Goal: Task Accomplishment & Management: Complete application form

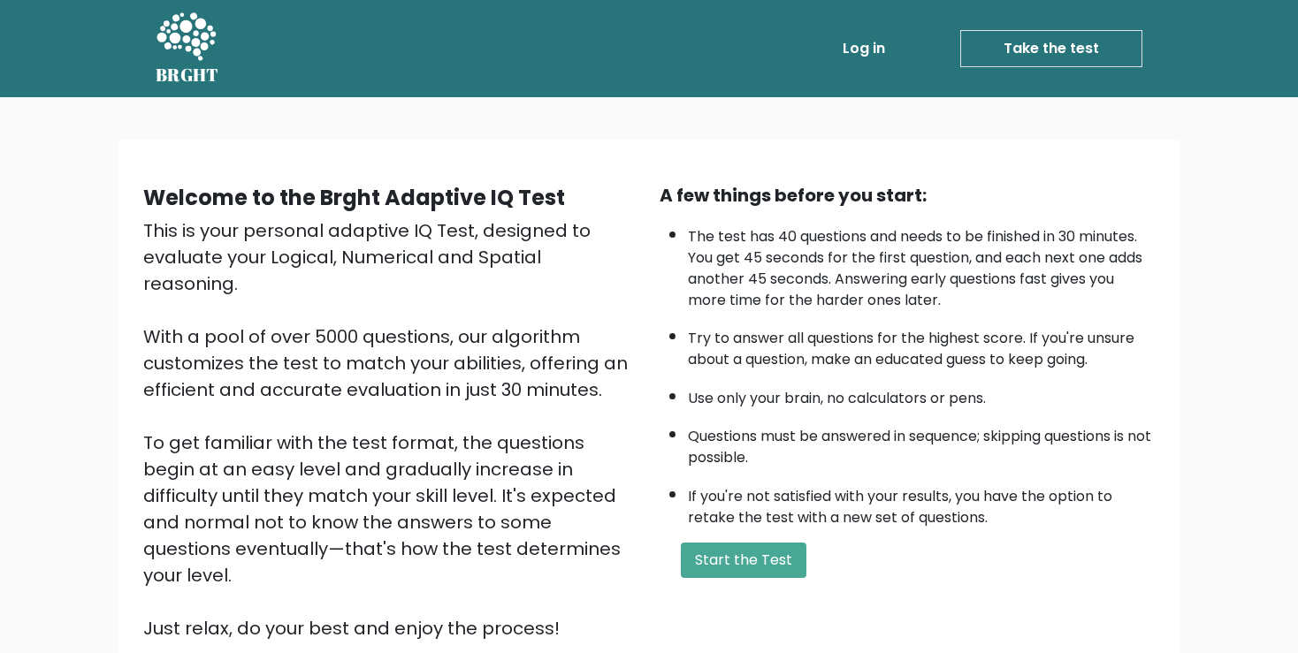
scroll to position [131, 0]
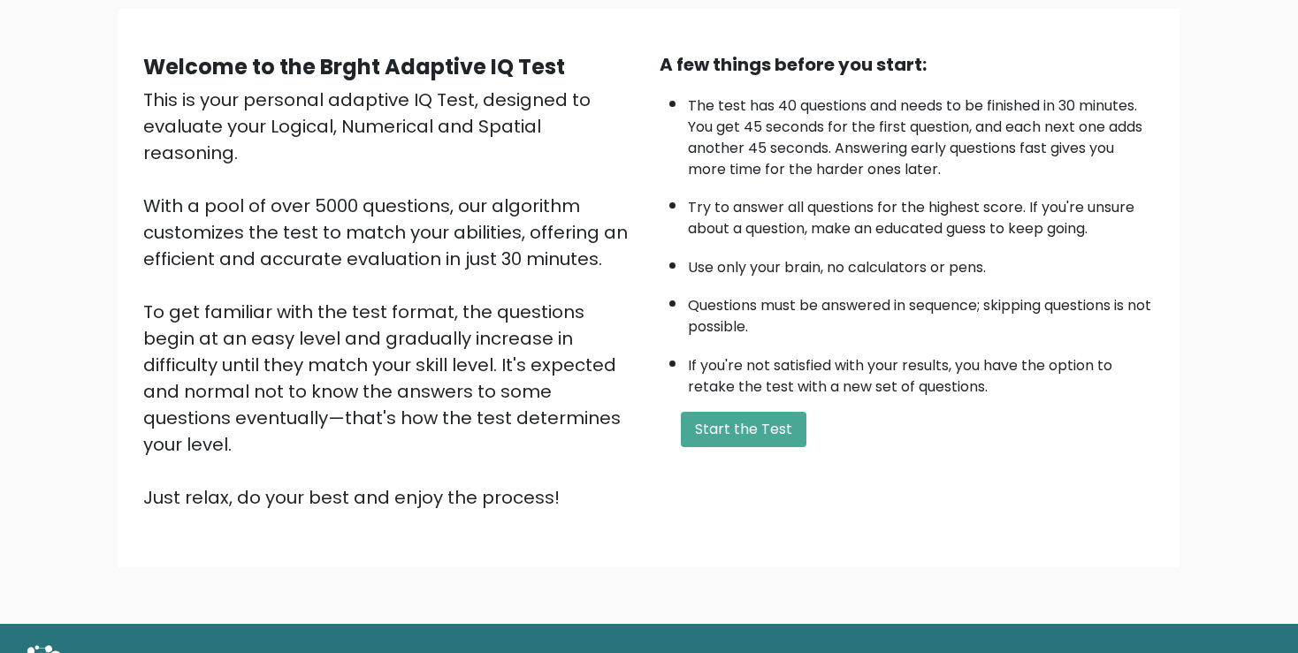
click at [710, 447] on button "Start the Test" at bounding box center [744, 429] width 126 height 35
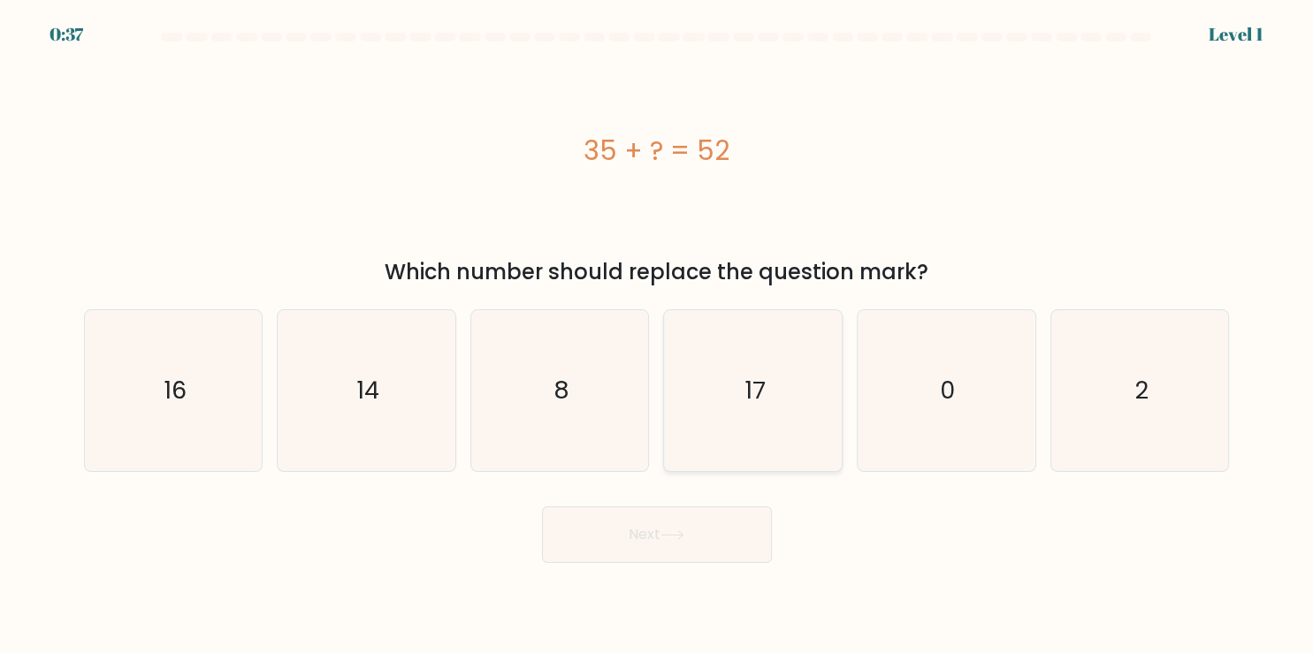
click at [718, 442] on icon "17" at bounding box center [753, 390] width 161 height 161
click at [658, 336] on input "d. 17" at bounding box center [657, 331] width 1 height 9
radio input "true"
click at [677, 536] on icon at bounding box center [672, 535] width 24 height 10
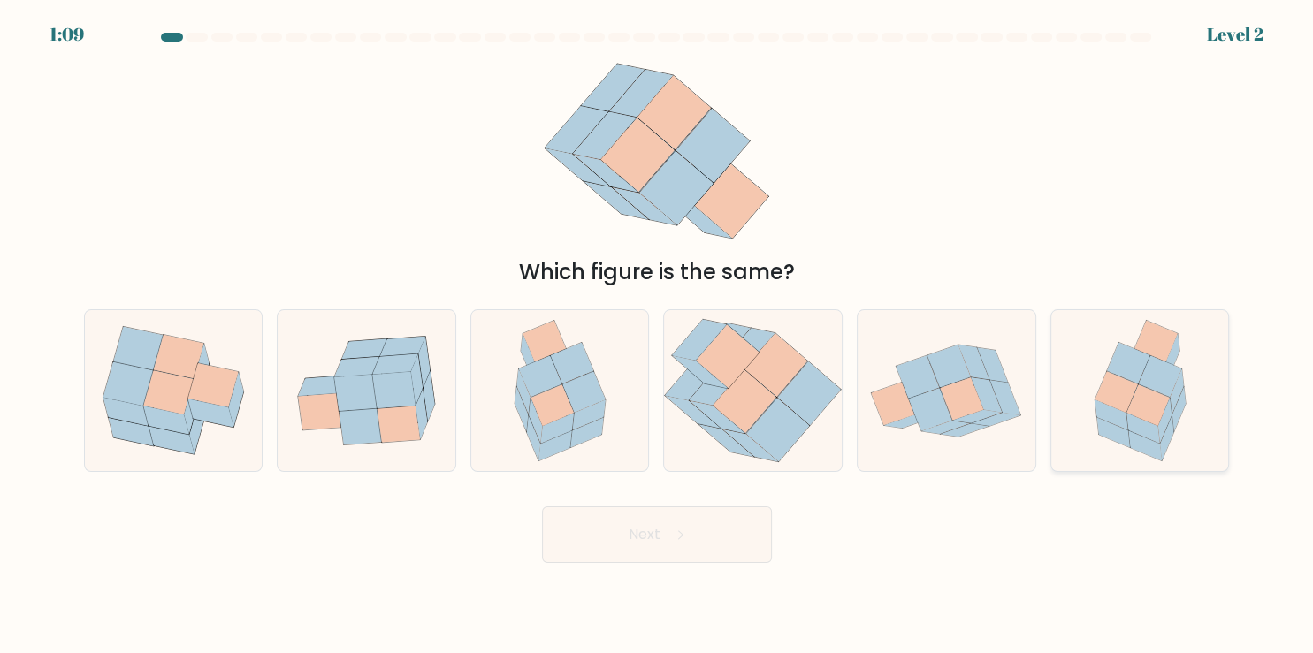
click at [1132, 389] on icon at bounding box center [1115, 392] width 43 height 42
click at [658, 336] on input "f." at bounding box center [657, 331] width 1 height 9
radio input "true"
click at [739, 518] on button "Next" at bounding box center [657, 535] width 230 height 57
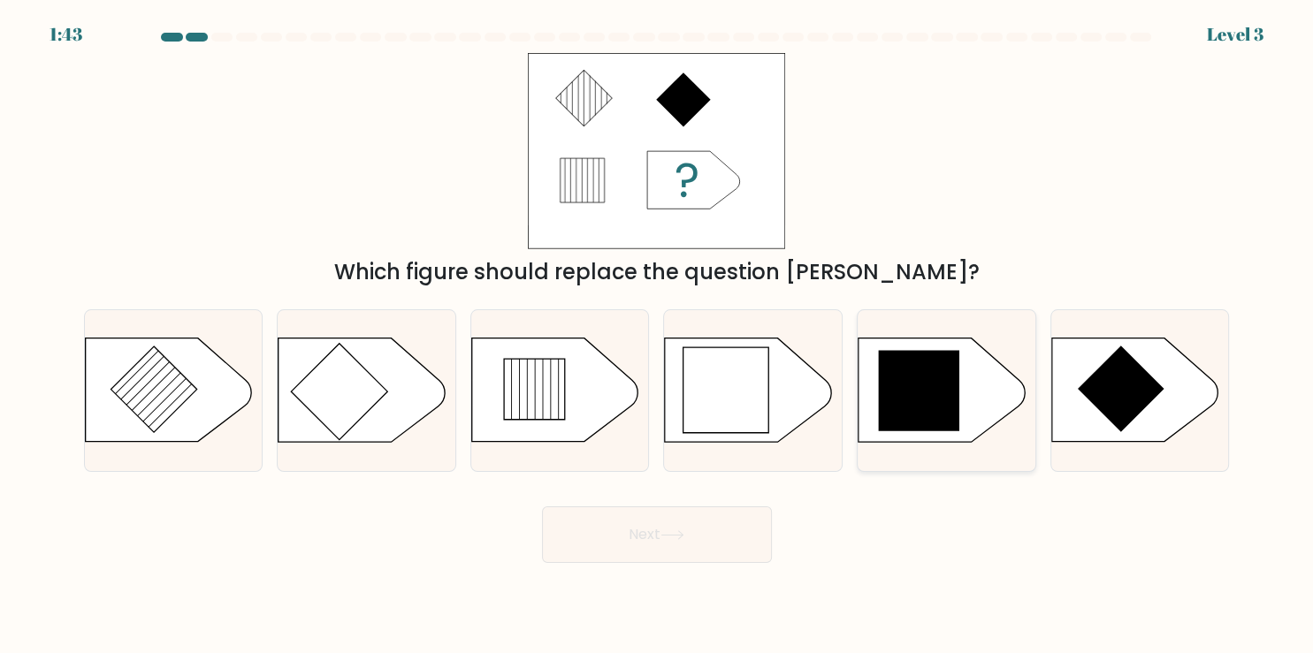
click at [928, 397] on icon at bounding box center [919, 391] width 80 height 80
click at [658, 336] on input "e." at bounding box center [657, 331] width 1 height 9
radio input "true"
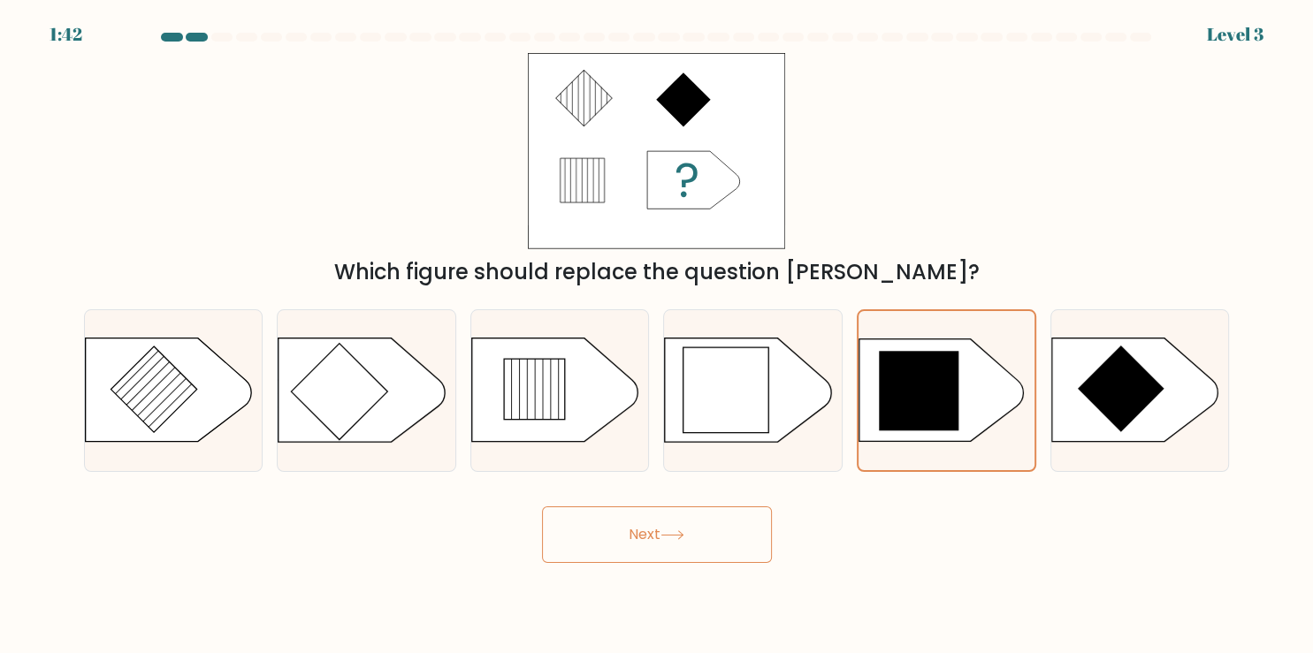
click at [638, 533] on button "Next" at bounding box center [657, 535] width 230 height 57
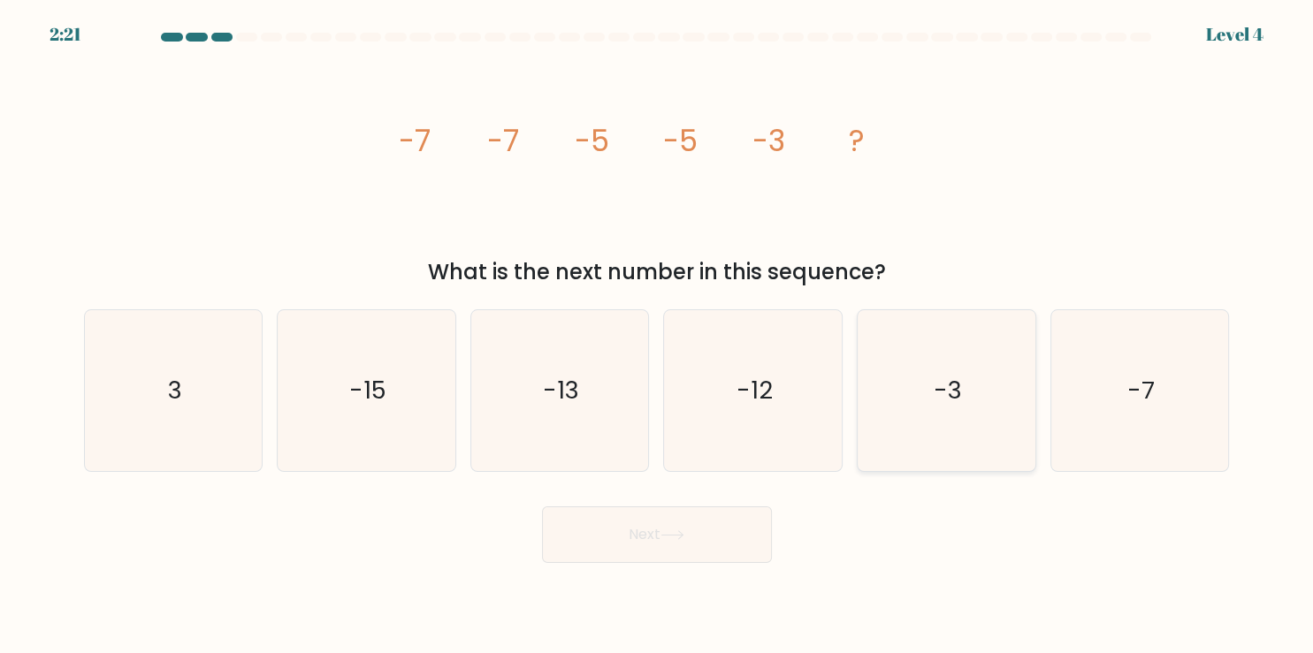
click at [959, 419] on icon "-3" at bounding box center [945, 390] width 161 height 161
click at [658, 336] on input "e. -3" at bounding box center [657, 331] width 1 height 9
radio input "true"
click at [667, 554] on button "Next" at bounding box center [657, 535] width 230 height 57
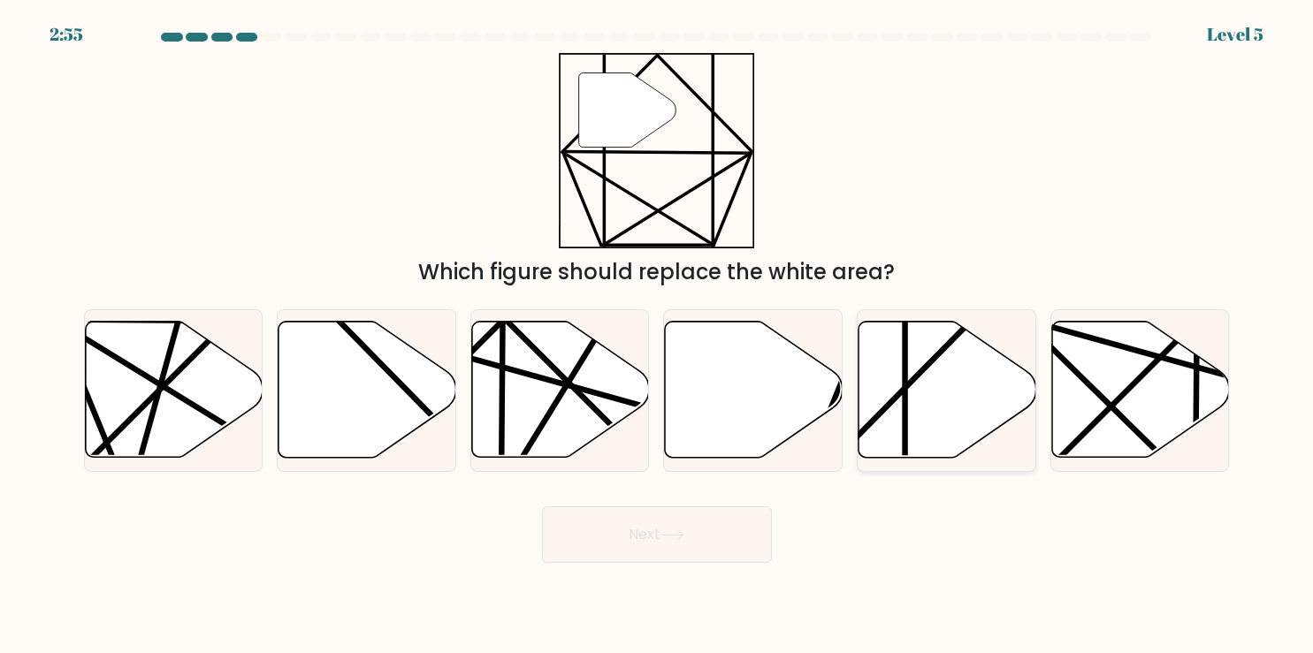
click at [911, 422] on icon at bounding box center [947, 390] width 178 height 136
click at [658, 336] on input "e." at bounding box center [657, 331] width 1 height 9
radio input "true"
click at [669, 525] on button "Next" at bounding box center [657, 535] width 230 height 57
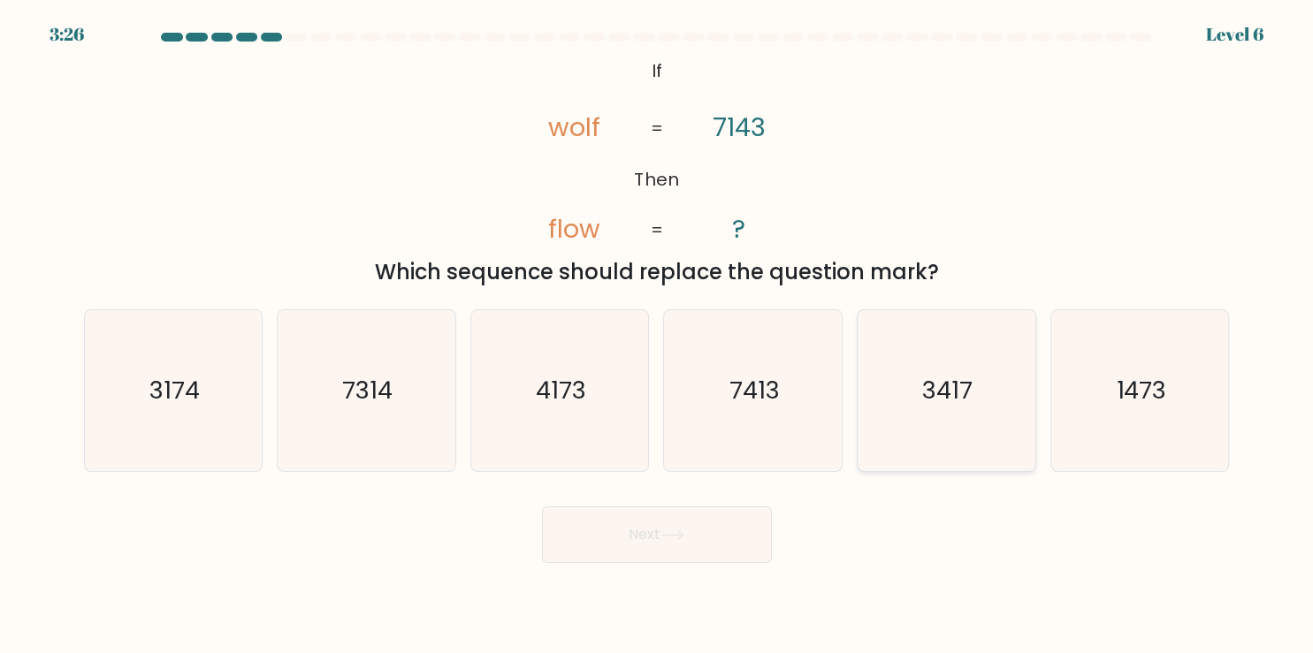
click at [945, 419] on icon "3417" at bounding box center [945, 390] width 161 height 161
click at [658, 336] on input "e. 3417" at bounding box center [657, 331] width 1 height 9
radio input "true"
click at [688, 522] on button "Next" at bounding box center [657, 535] width 230 height 57
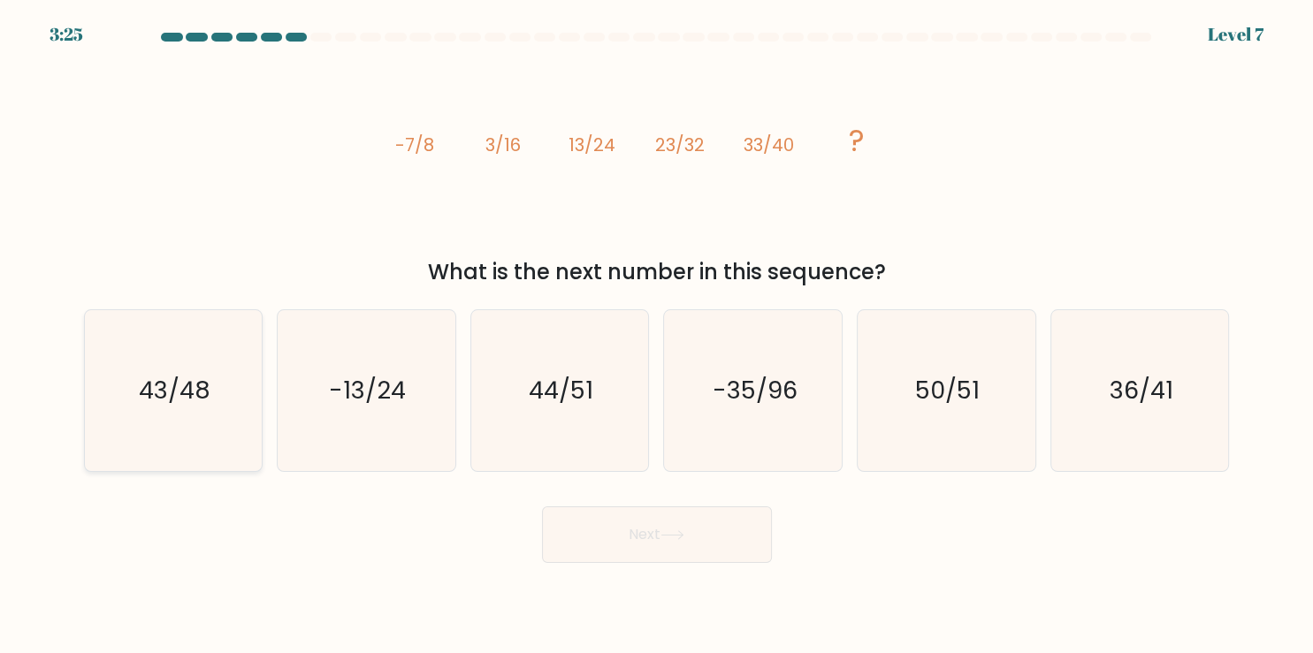
click at [175, 354] on icon "43/48" at bounding box center [173, 390] width 161 height 161
click at [657, 336] on input "a. 43/48" at bounding box center [657, 331] width 1 height 9
radio input "true"
click at [696, 540] on button "Next" at bounding box center [657, 535] width 230 height 57
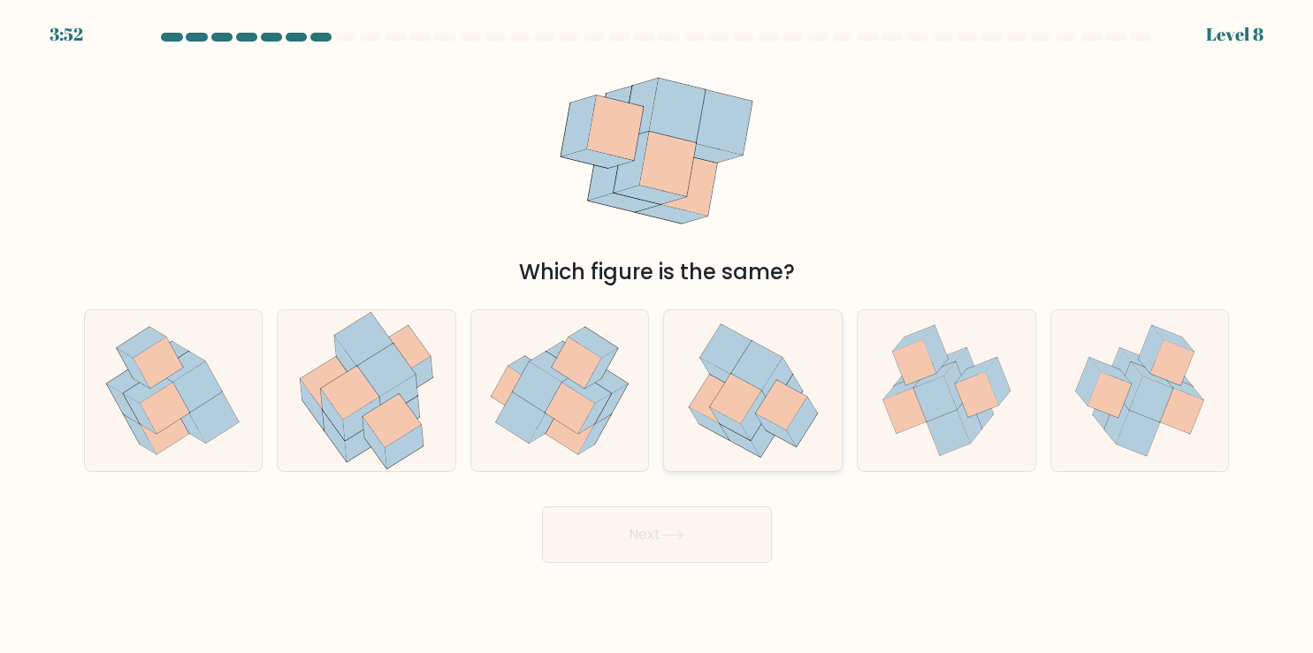
click at [745, 407] on icon at bounding box center [735, 399] width 51 height 50
click at [658, 336] on input "d." at bounding box center [657, 331] width 1 height 9
radio input "true"
click at [202, 397] on icon at bounding box center [198, 387] width 50 height 51
click at [657, 336] on input "a." at bounding box center [657, 331] width 1 height 9
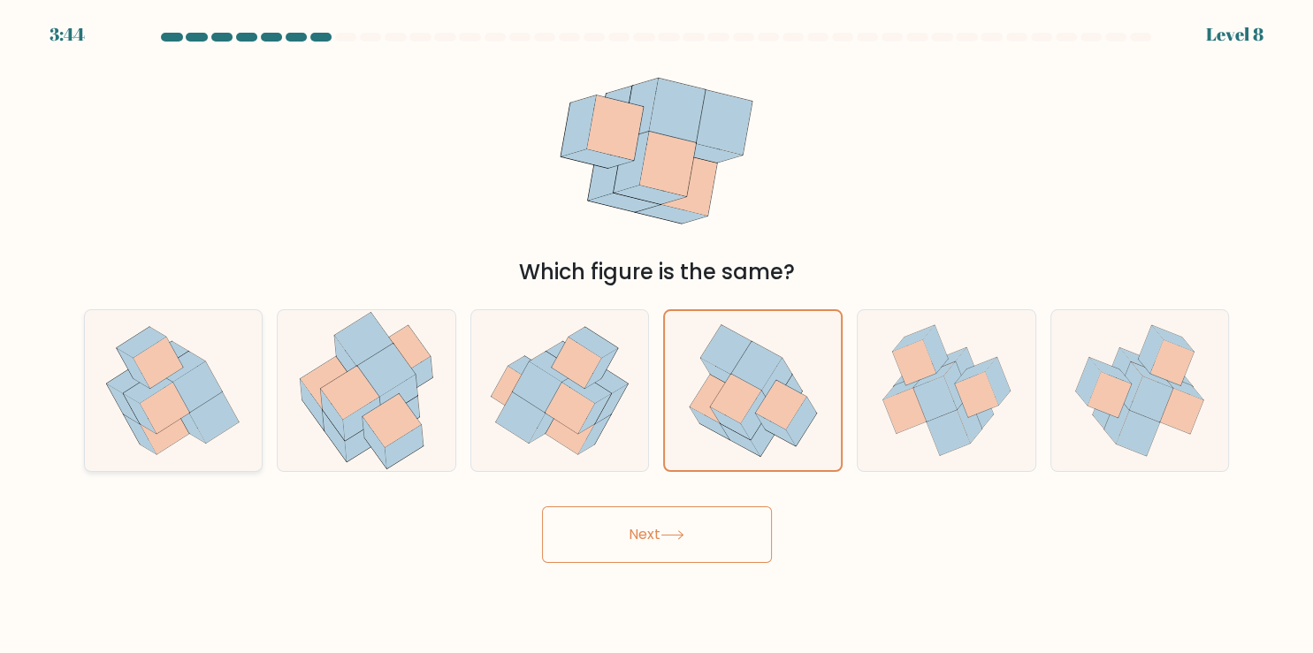
radio input "true"
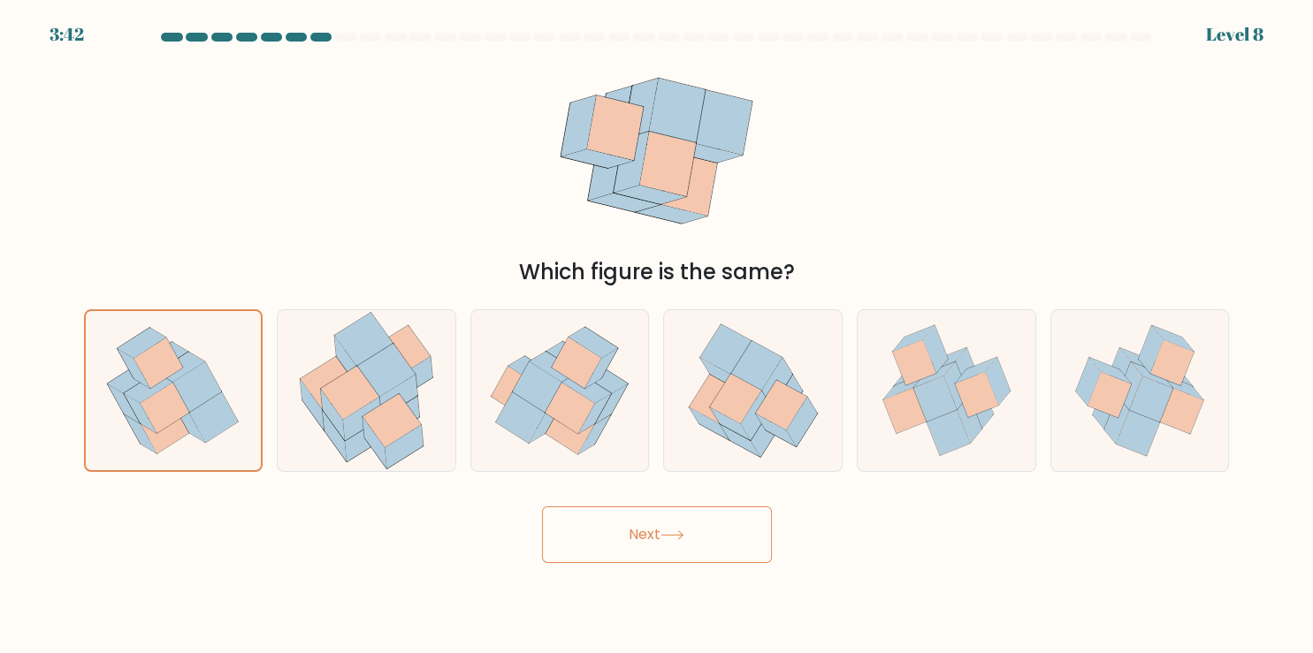
click at [586, 528] on button "Next" at bounding box center [657, 535] width 230 height 57
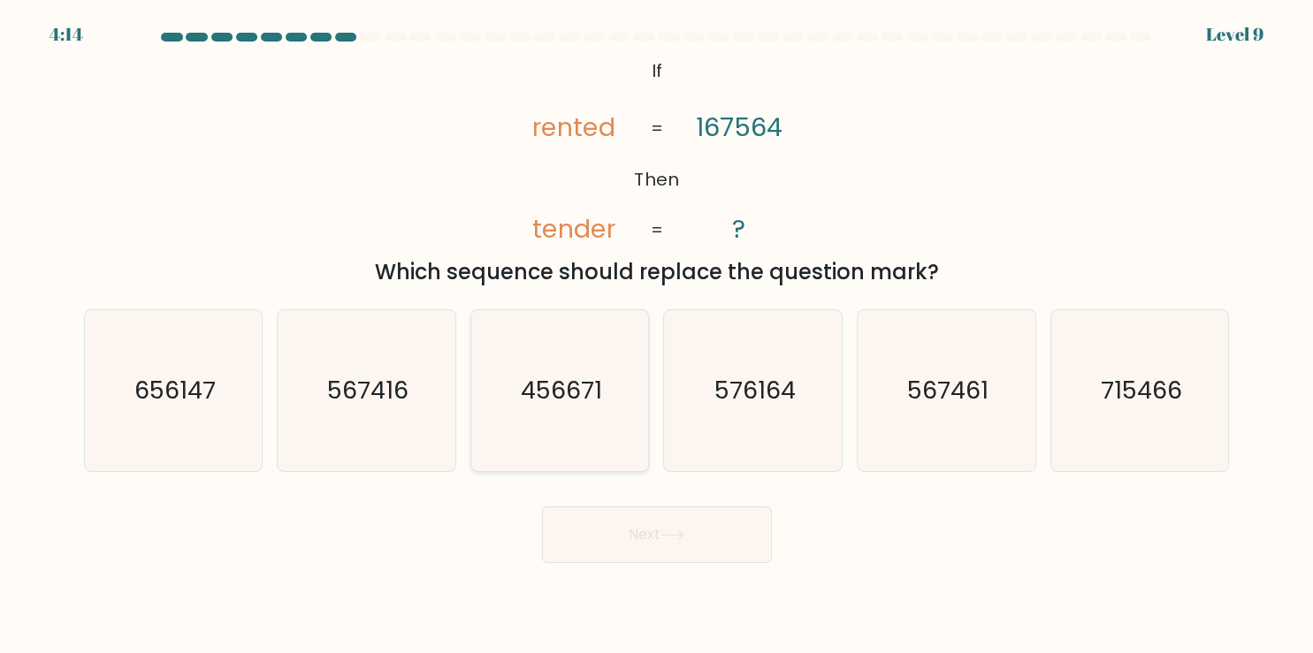
click at [559, 394] on text "456671" at bounding box center [561, 390] width 81 height 34
click at [657, 336] on input "c. 456671" at bounding box center [657, 331] width 1 height 9
radio input "true"
click at [910, 431] on icon "567461" at bounding box center [945, 390] width 161 height 161
click at [658, 336] on input "e. 567461" at bounding box center [657, 331] width 1 height 9
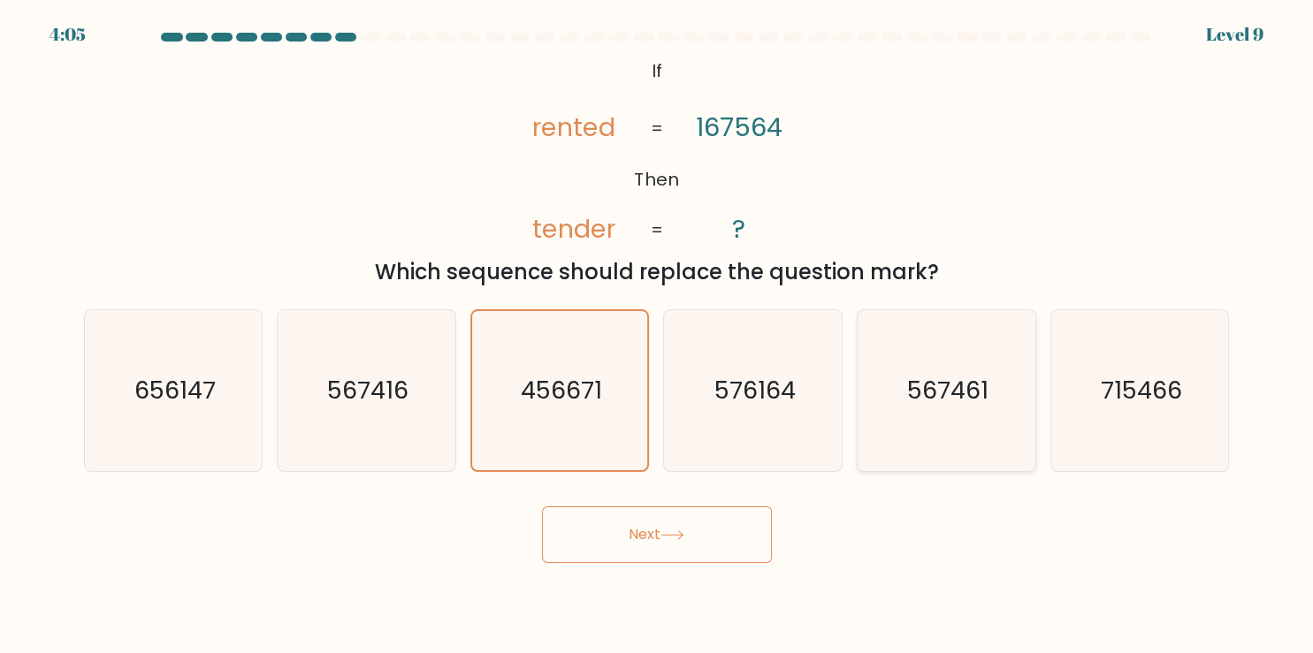
radio input "true"
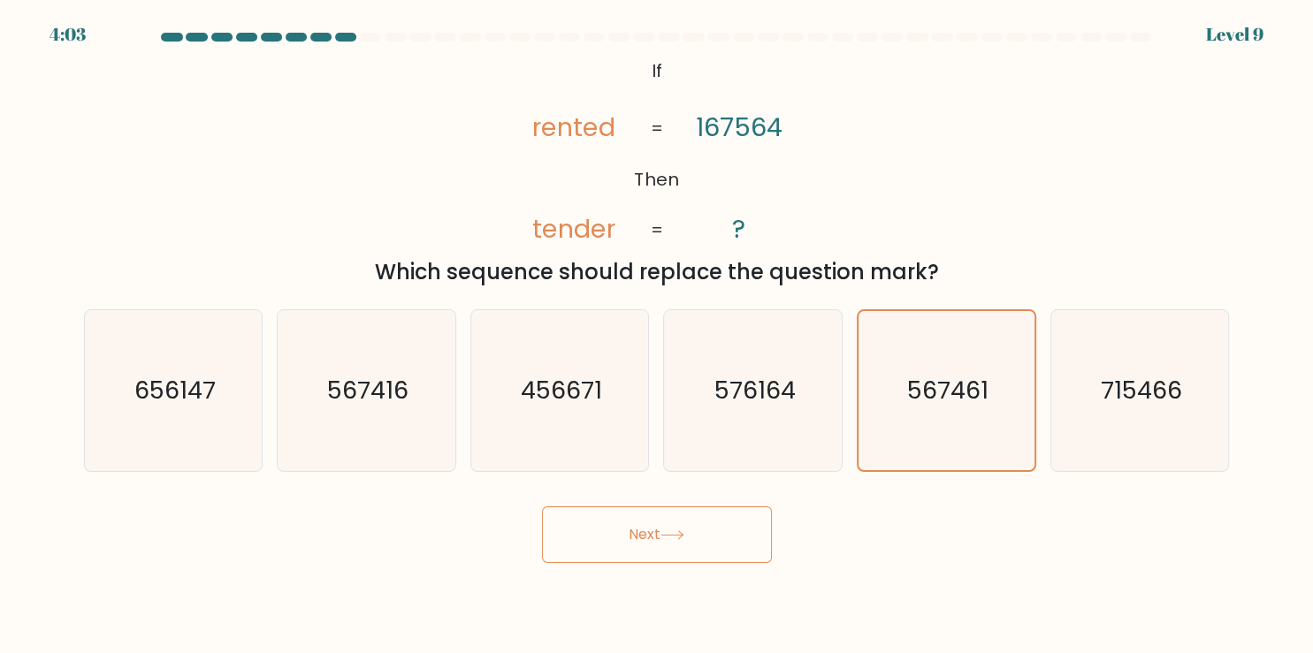
click at [705, 537] on button "Next" at bounding box center [657, 535] width 230 height 57
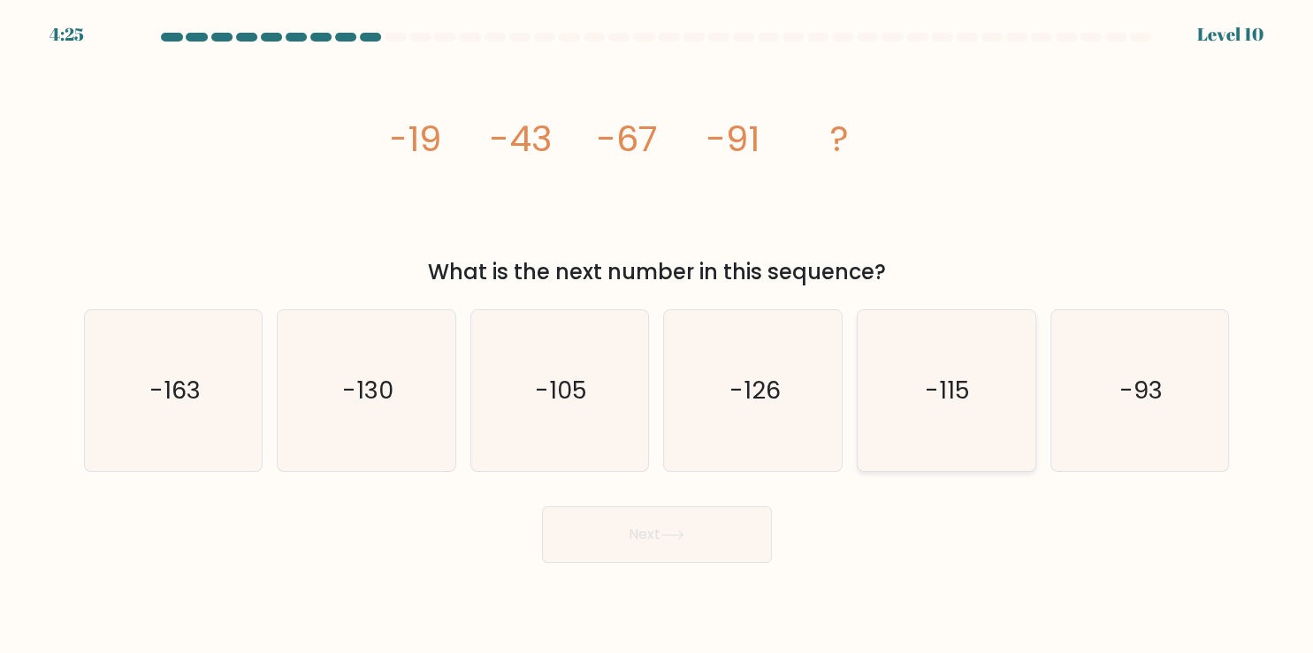
click at [954, 413] on icon "-115" at bounding box center [945, 390] width 161 height 161
click at [658, 336] on input "e. -115" at bounding box center [657, 331] width 1 height 9
radio input "true"
click at [712, 539] on button "Next" at bounding box center [657, 535] width 230 height 57
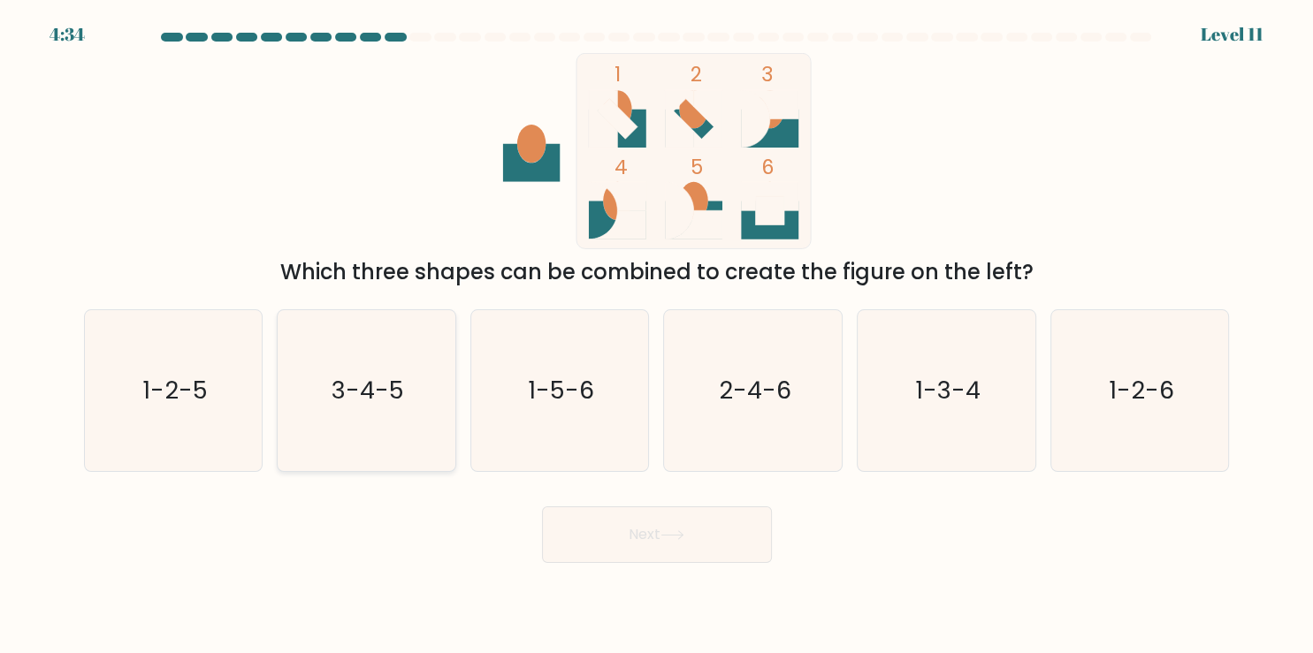
click at [406, 401] on icon "3-4-5" at bounding box center [366, 390] width 161 height 161
click at [657, 336] on input "b. 3-4-5" at bounding box center [657, 331] width 1 height 9
radio input "true"
click at [621, 535] on button "Next" at bounding box center [657, 535] width 230 height 57
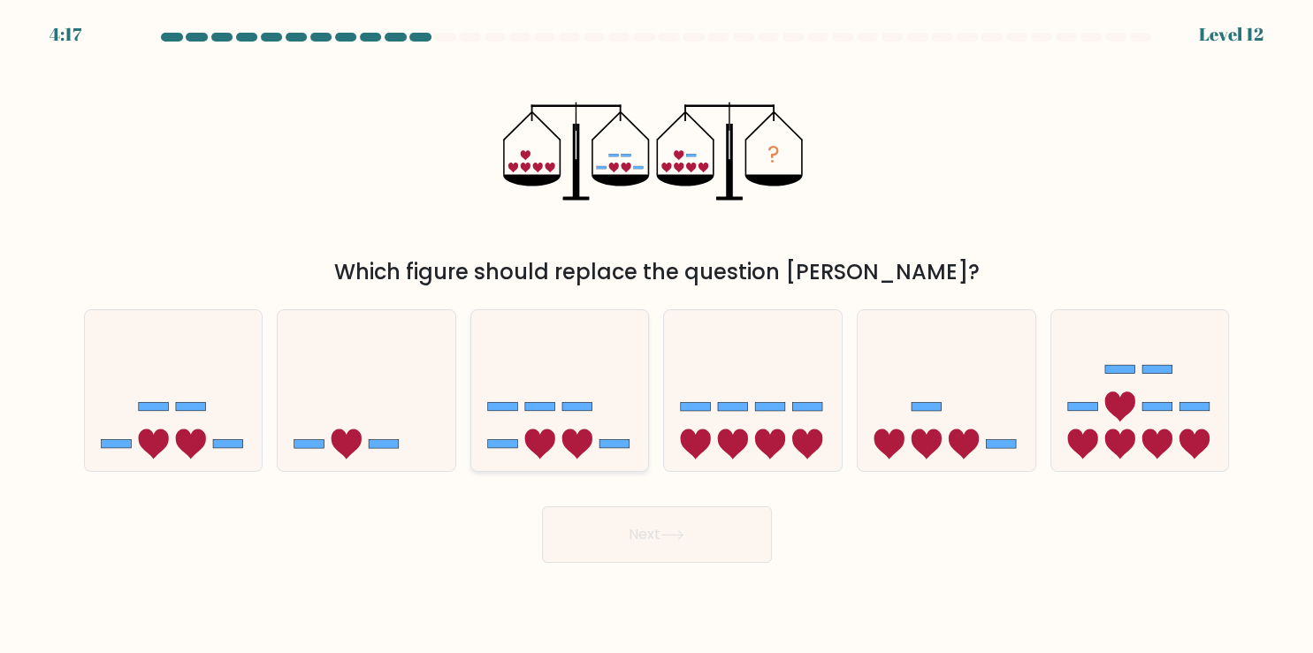
click at [530, 396] on icon at bounding box center [560, 390] width 178 height 147
click at [657, 336] on input "c." at bounding box center [657, 331] width 1 height 9
radio input "true"
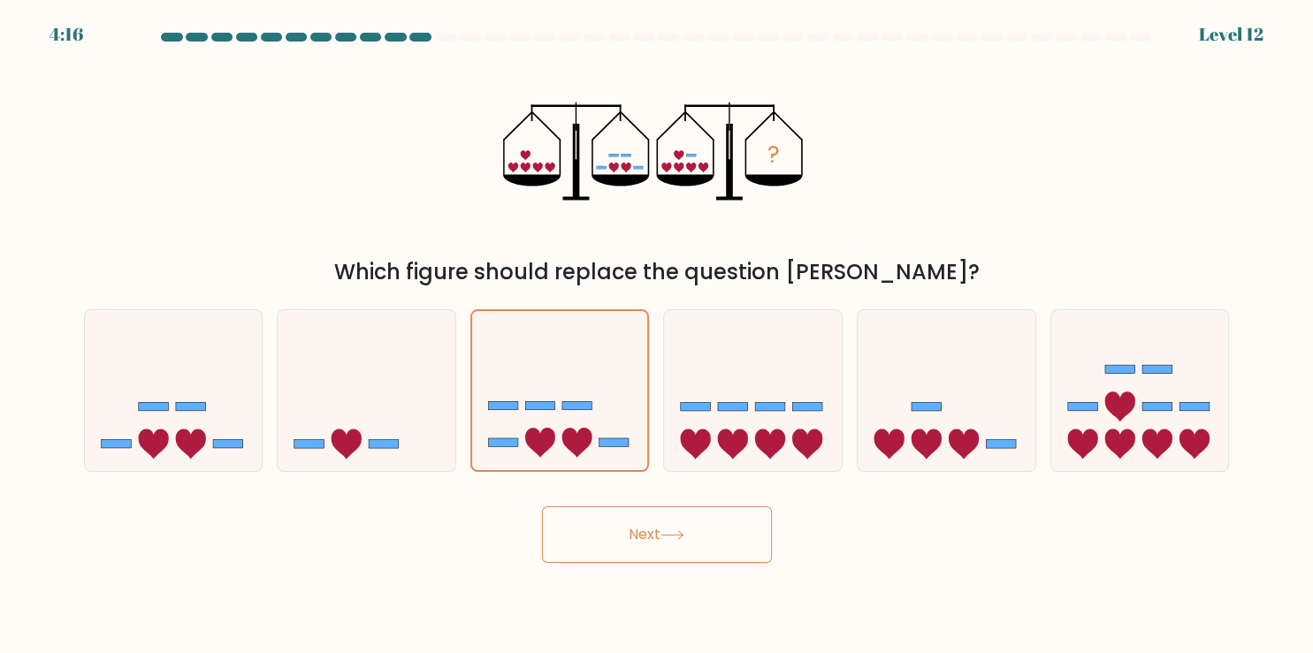
click at [661, 536] on button "Next" at bounding box center [657, 535] width 230 height 57
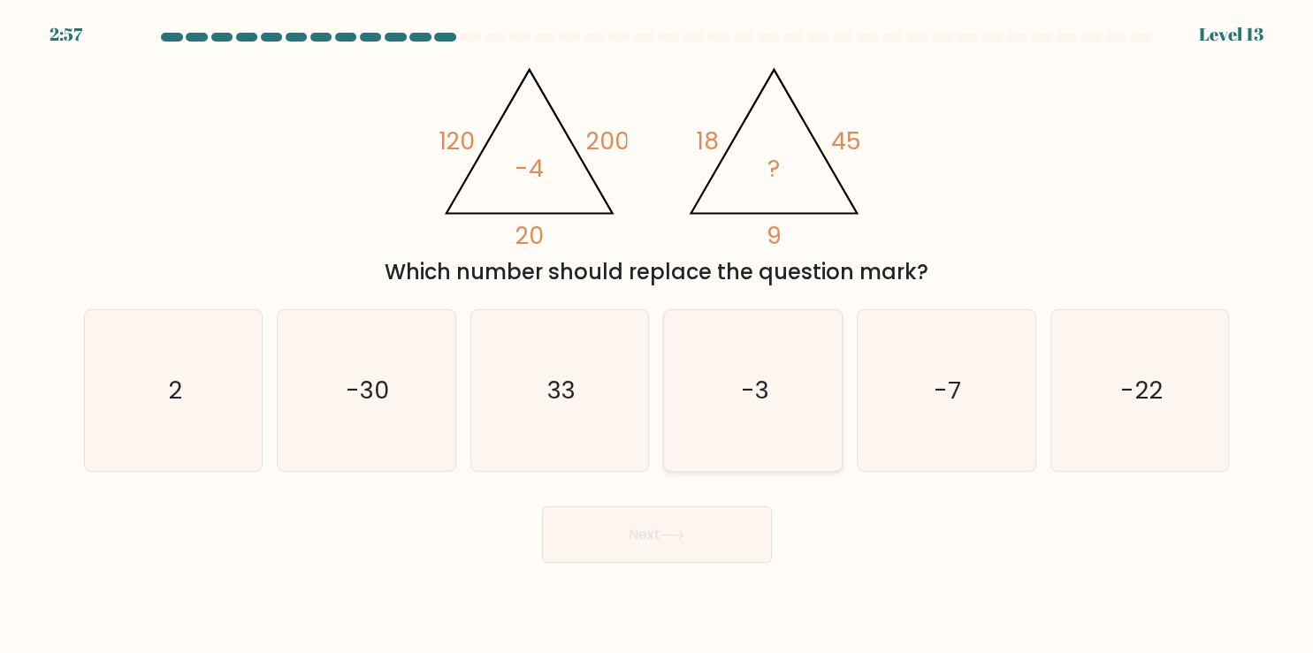
click at [766, 404] on icon "-3" at bounding box center [753, 390] width 161 height 161
click at [658, 336] on input "d. -3" at bounding box center [657, 331] width 1 height 9
radio input "true"
click at [689, 551] on button "Next" at bounding box center [657, 535] width 230 height 57
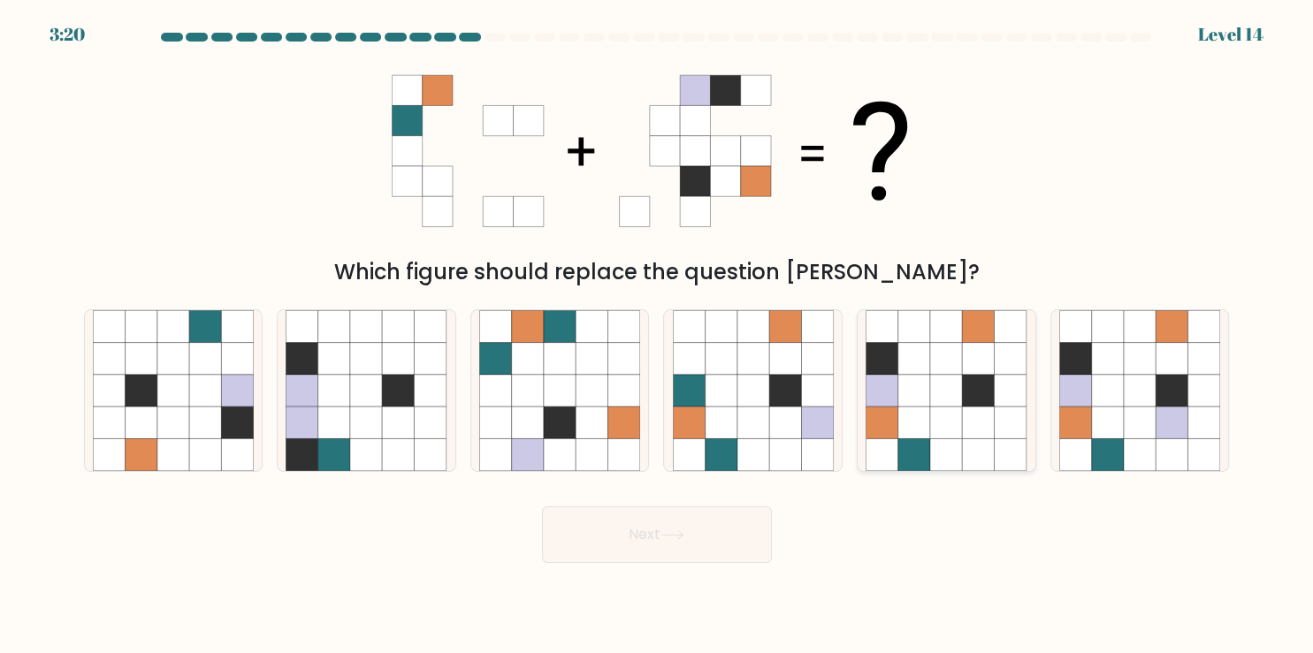
click at [941, 428] on icon at bounding box center [946, 423] width 32 height 32
click at [658, 336] on input "e." at bounding box center [657, 331] width 1 height 9
radio input "true"
click at [669, 536] on icon at bounding box center [672, 535] width 24 height 10
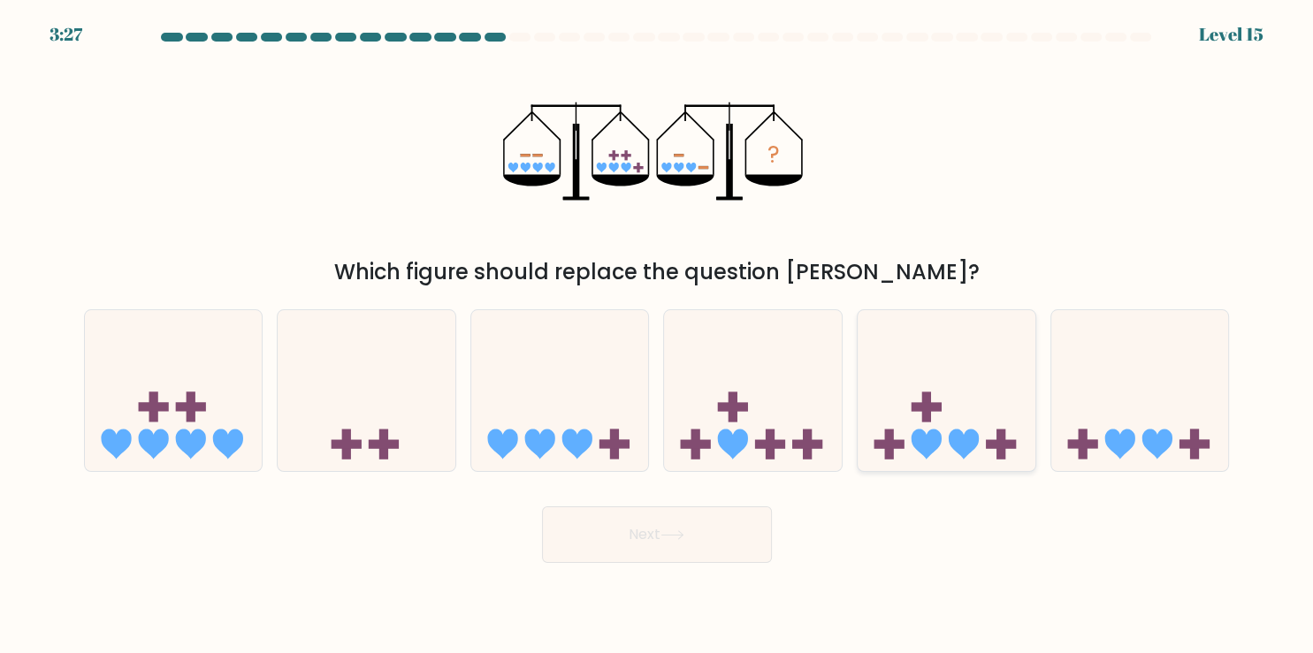
click at [940, 414] on icon at bounding box center [947, 390] width 178 height 147
click at [658, 336] on input "e." at bounding box center [657, 331] width 1 height 9
radio input "true"
click at [635, 532] on button "Next" at bounding box center [657, 535] width 230 height 57
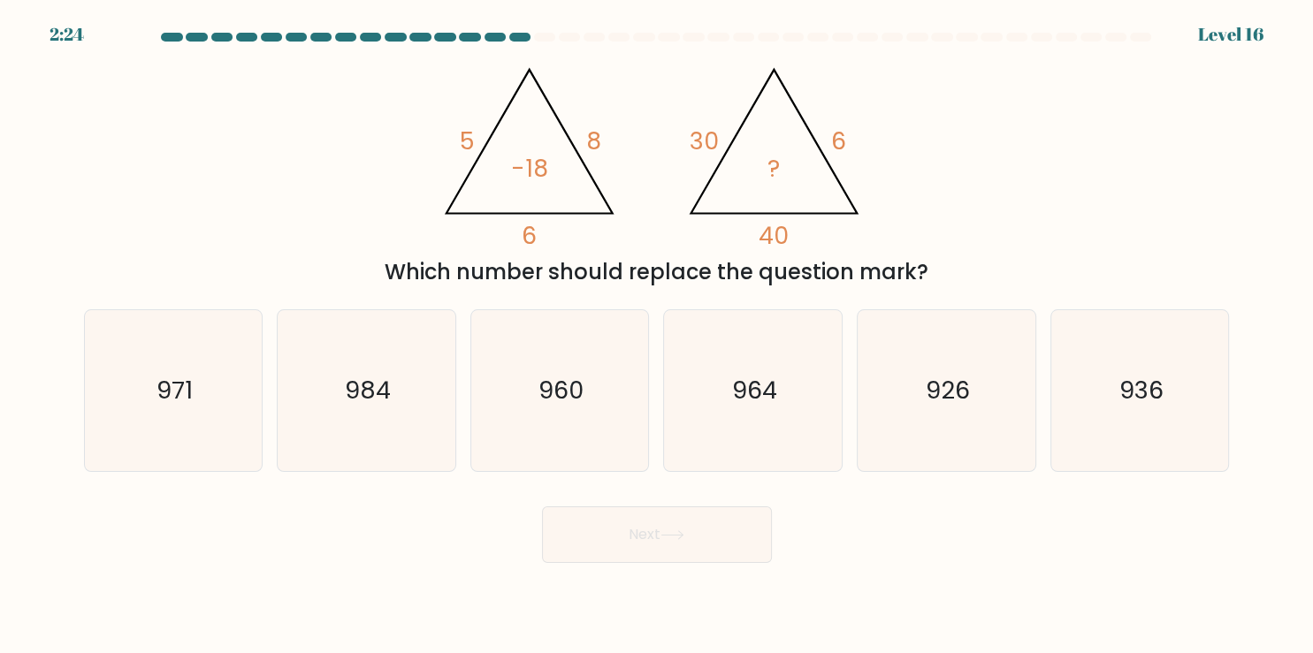
click at [635, 532] on button "Next" at bounding box center [657, 535] width 230 height 57
click at [992, 271] on div "Which number should replace the question mark?" at bounding box center [657, 272] width 1125 height 32
click at [561, 419] on icon "960" at bounding box center [559, 390] width 161 height 161
click at [657, 336] on input "c. 960" at bounding box center [657, 331] width 1 height 9
radio input "true"
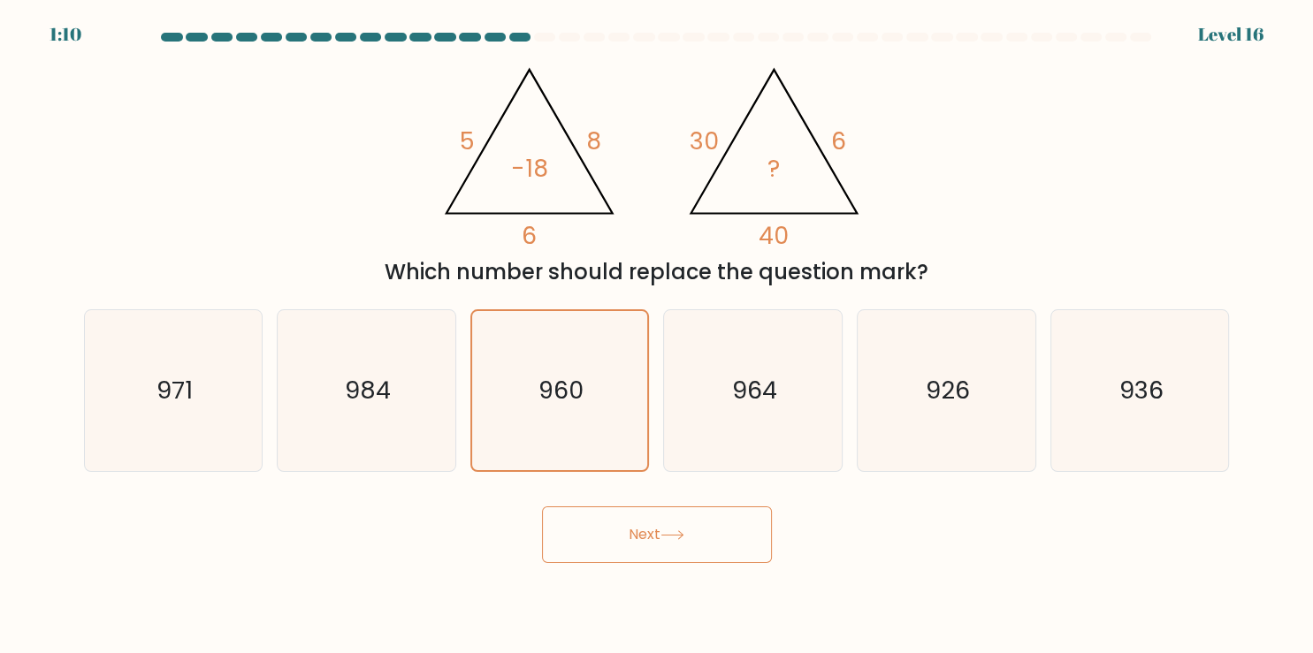
click at [665, 546] on button "Next" at bounding box center [657, 535] width 230 height 57
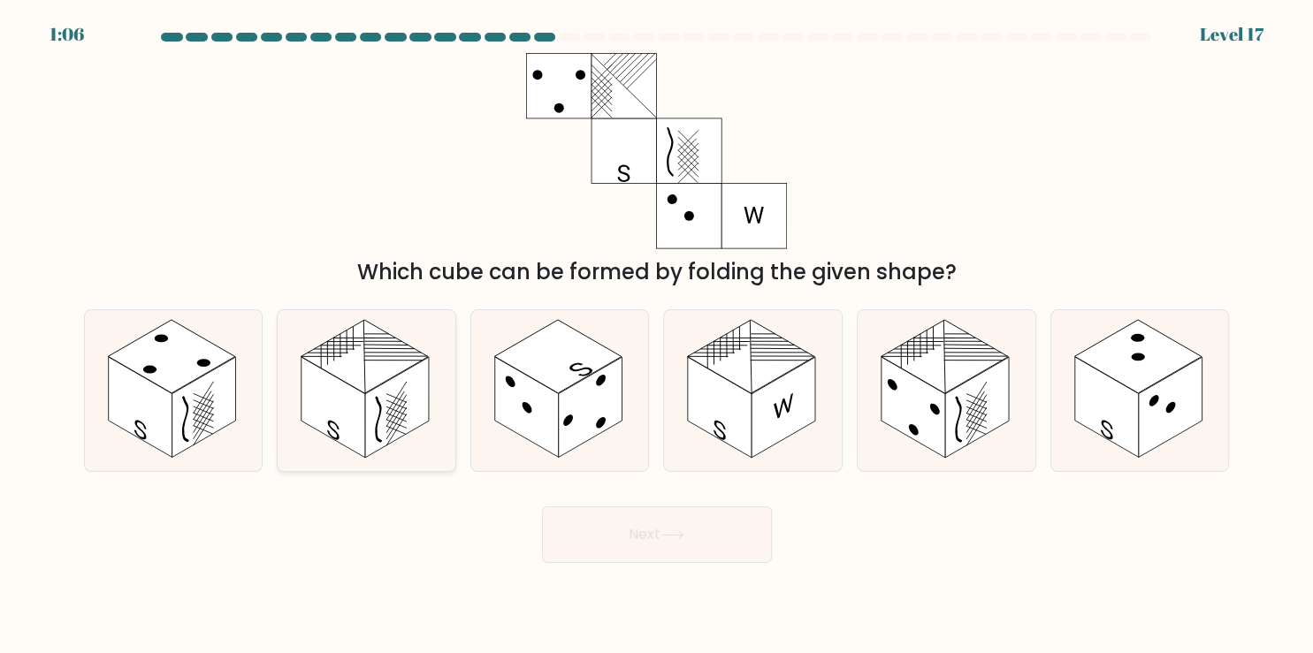
click at [334, 433] on rect at bounding box center [333, 407] width 64 height 101
click at [657, 336] on input "b." at bounding box center [657, 331] width 1 height 9
radio input "true"
click at [637, 527] on button "Next" at bounding box center [657, 535] width 230 height 57
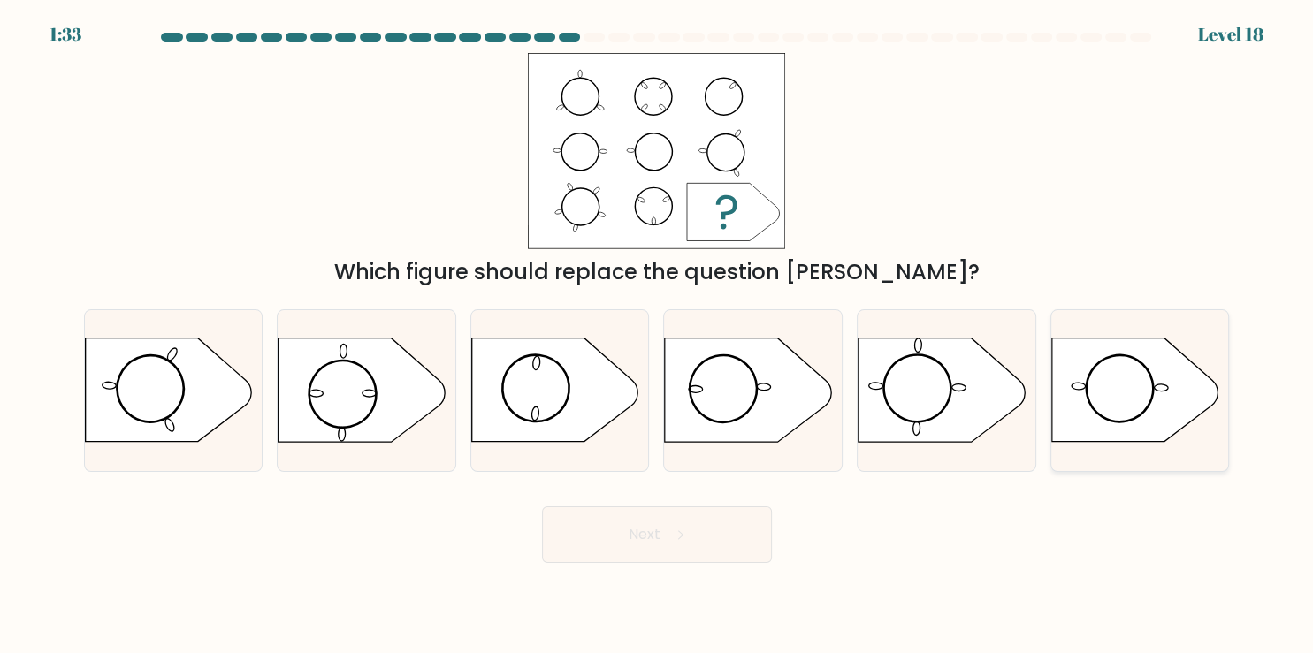
click at [1071, 416] on icon at bounding box center [1134, 390] width 166 height 103
click at [658, 336] on input "f." at bounding box center [657, 331] width 1 height 9
radio input "true"
click at [694, 515] on button "Next" at bounding box center [657, 535] width 230 height 57
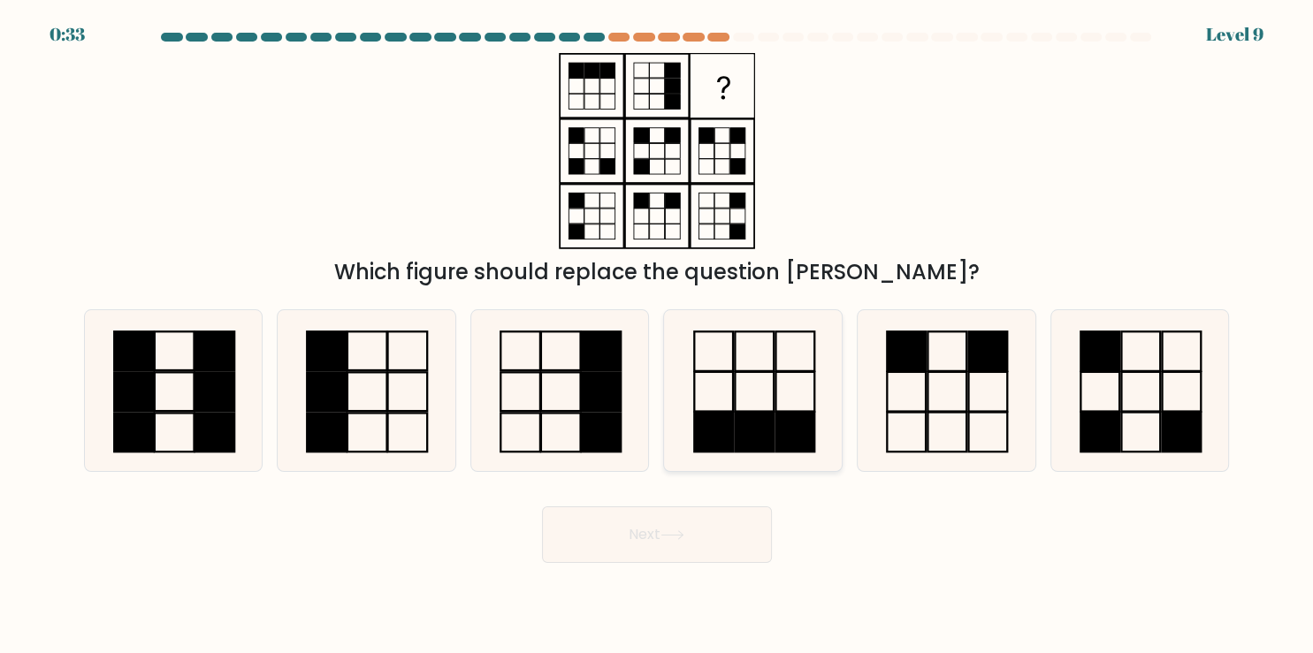
click at [763, 384] on icon at bounding box center [753, 390] width 161 height 161
click at [658, 336] on input "d." at bounding box center [657, 331] width 1 height 9
radio input "true"
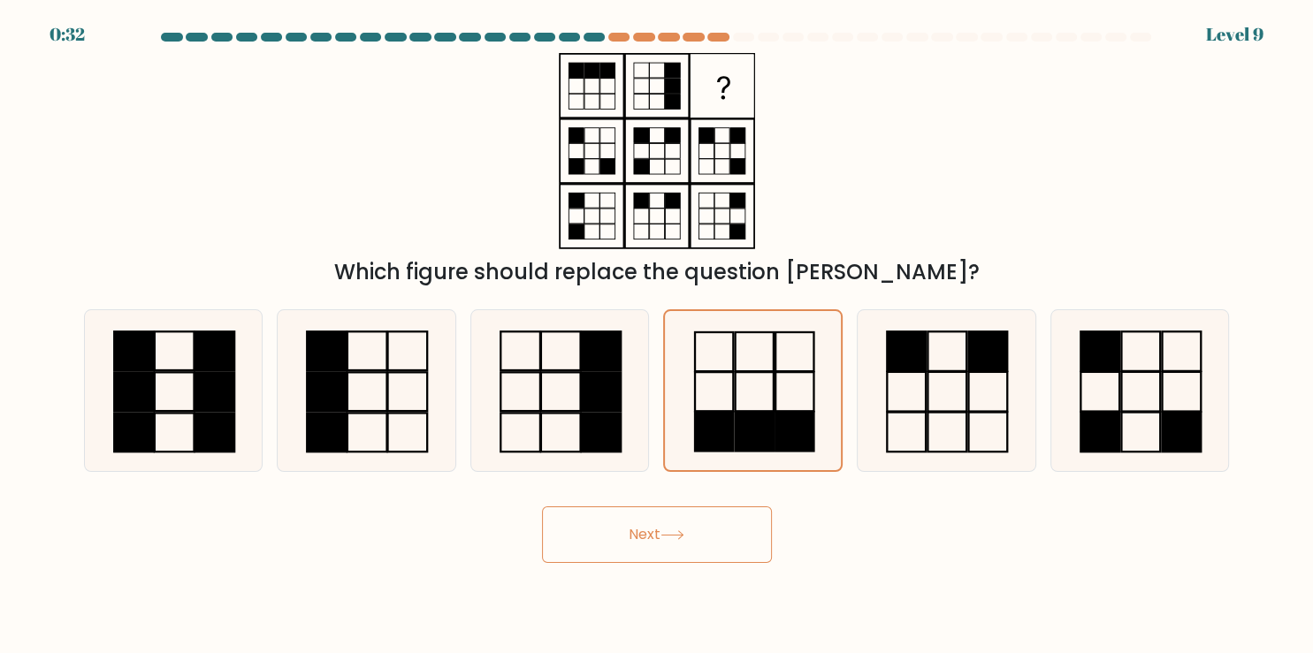
click at [666, 548] on button "Next" at bounding box center [657, 535] width 230 height 57
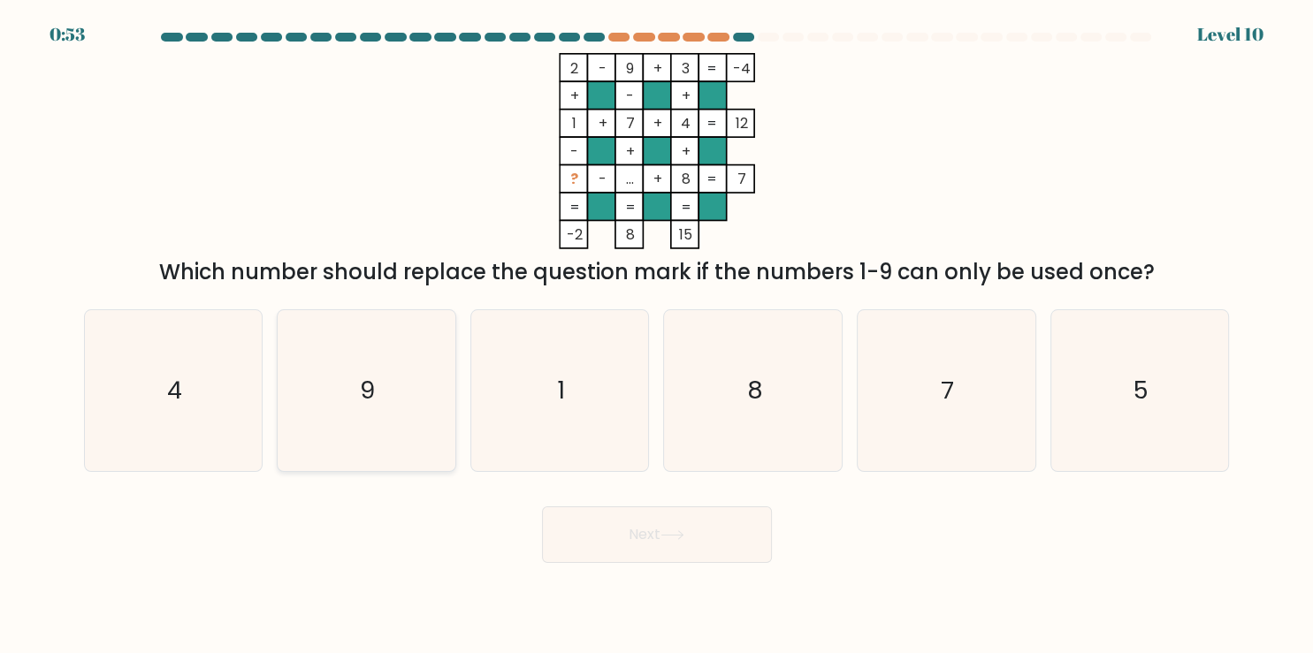
click at [353, 400] on icon "9" at bounding box center [366, 390] width 161 height 161
click at [657, 336] on input "b. 9" at bounding box center [657, 331] width 1 height 9
radio input "true"
click at [702, 536] on button "Next" at bounding box center [657, 535] width 230 height 57
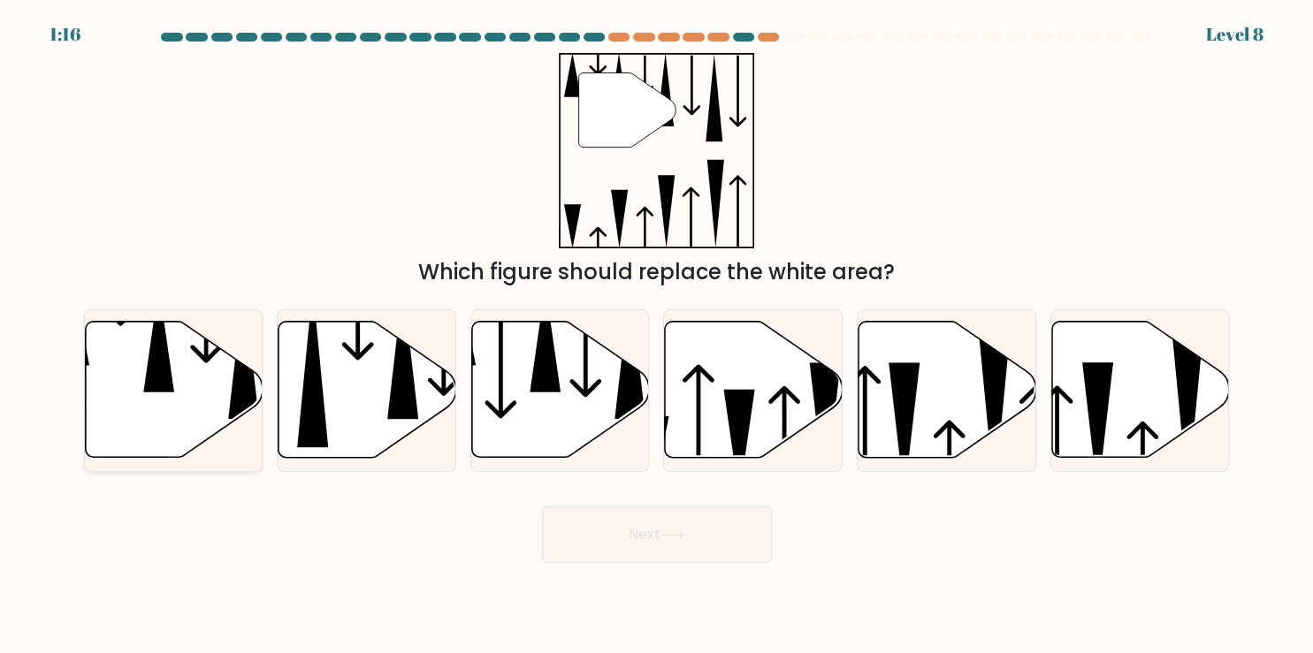
click at [216, 394] on icon at bounding box center [174, 390] width 178 height 136
click at [657, 336] on input "a." at bounding box center [657, 331] width 1 height 9
radio input "true"
click at [617, 517] on button "Next" at bounding box center [657, 535] width 230 height 57
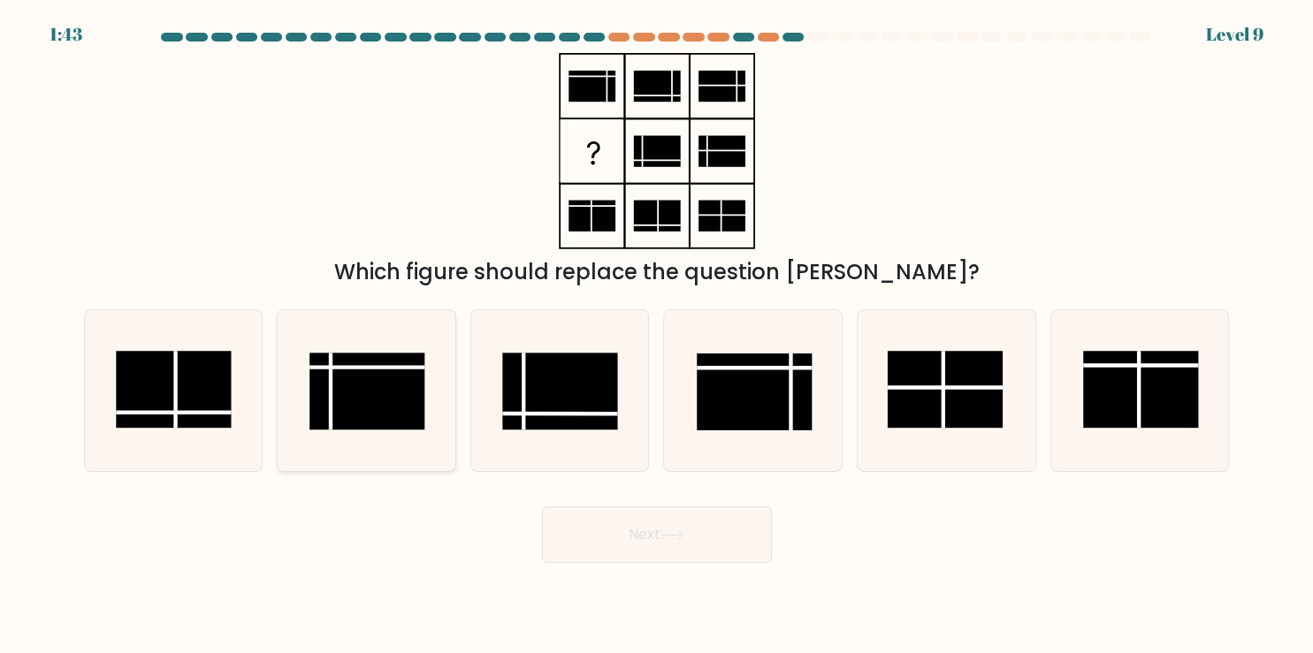
click at [371, 406] on rect at bounding box center [367, 391] width 115 height 77
click at [657, 336] on input "b." at bounding box center [657, 331] width 1 height 9
radio input "true"
click at [606, 552] on button "Next" at bounding box center [657, 535] width 230 height 57
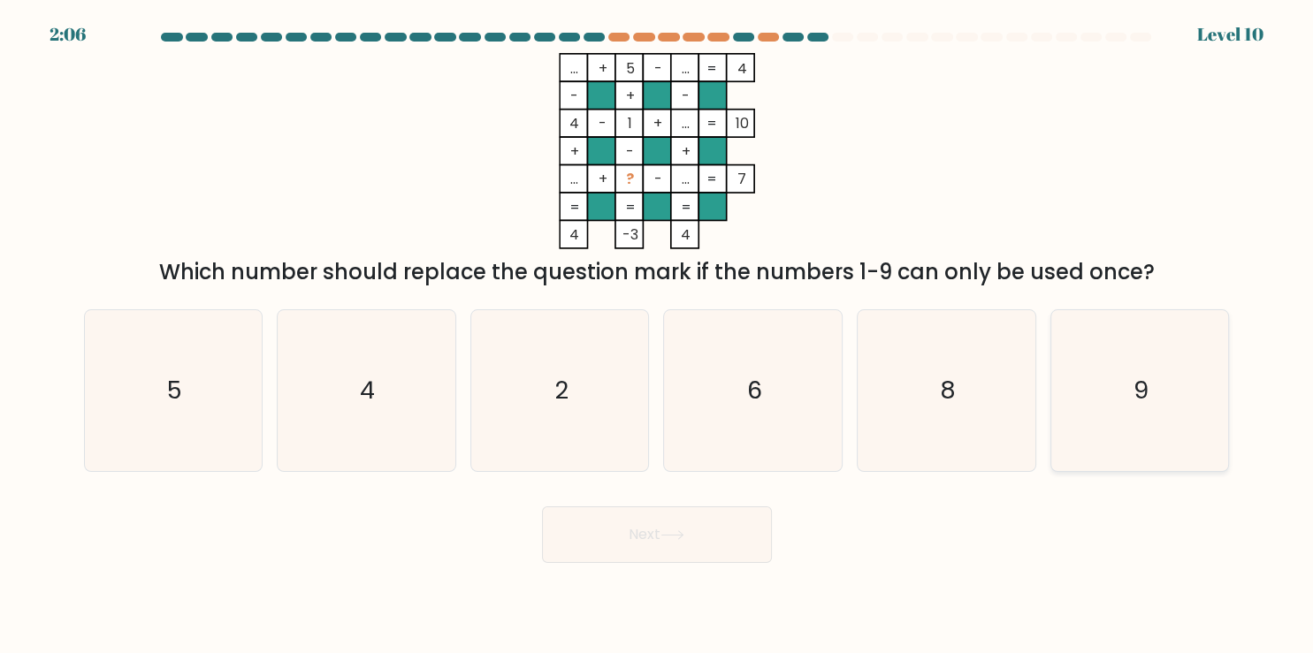
click at [1142, 385] on text "9" at bounding box center [1140, 390] width 15 height 34
click at [658, 336] on input "f. 9" at bounding box center [657, 331] width 1 height 9
radio input "true"
click at [702, 528] on button "Next" at bounding box center [657, 535] width 230 height 57
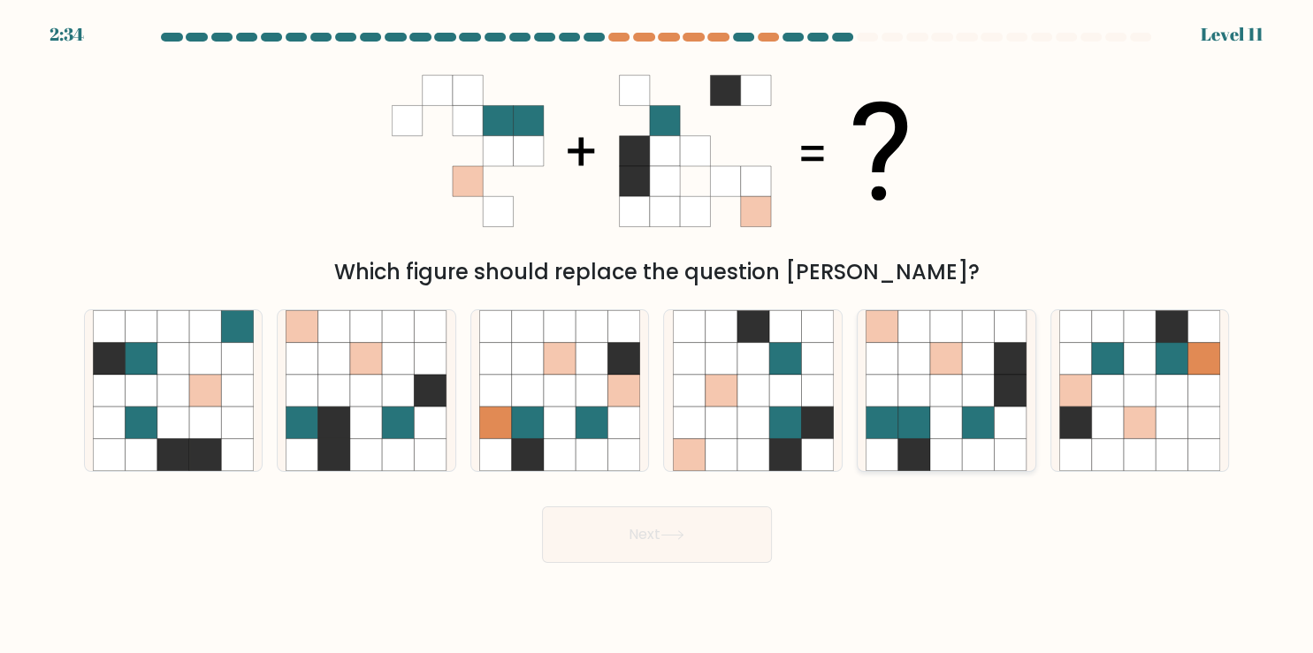
click at [957, 435] on icon at bounding box center [946, 423] width 32 height 32
click at [658, 336] on input "e." at bounding box center [657, 331] width 1 height 9
radio input "true"
click at [704, 533] on button "Next" at bounding box center [657, 535] width 230 height 57
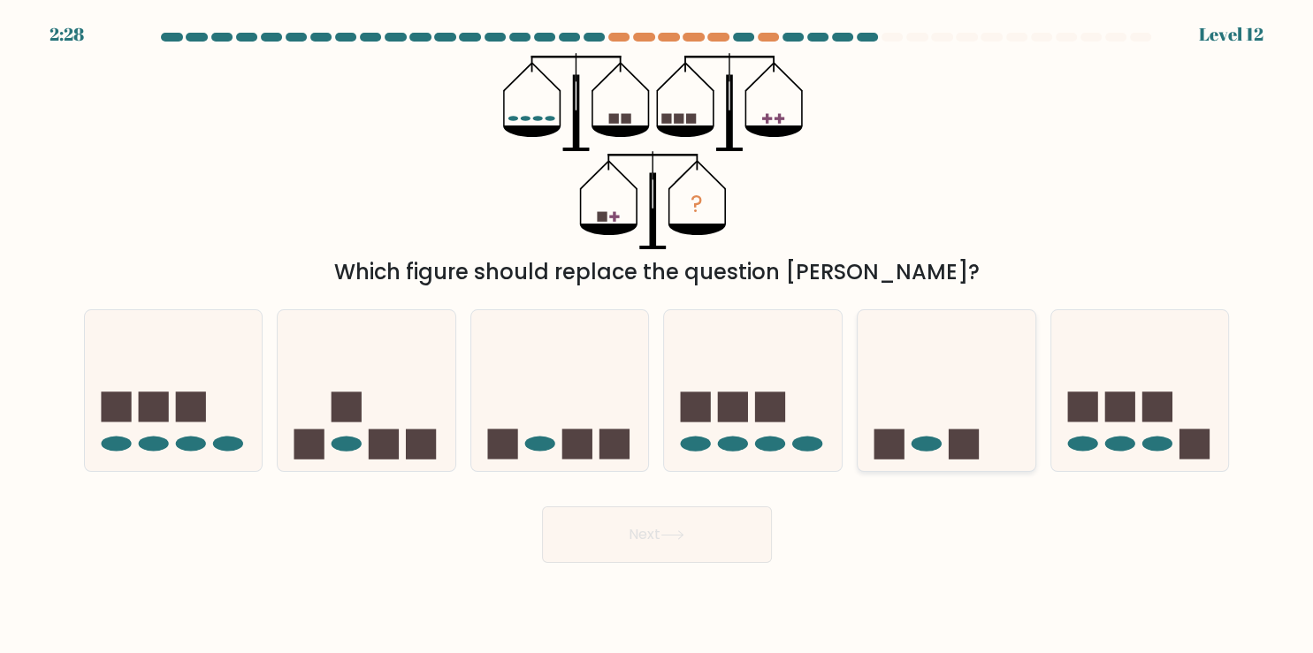
click at [991, 375] on icon at bounding box center [947, 390] width 178 height 147
click at [658, 336] on input "e." at bounding box center [657, 331] width 1 height 9
radio input "true"
click at [711, 518] on button "Next" at bounding box center [657, 535] width 230 height 57
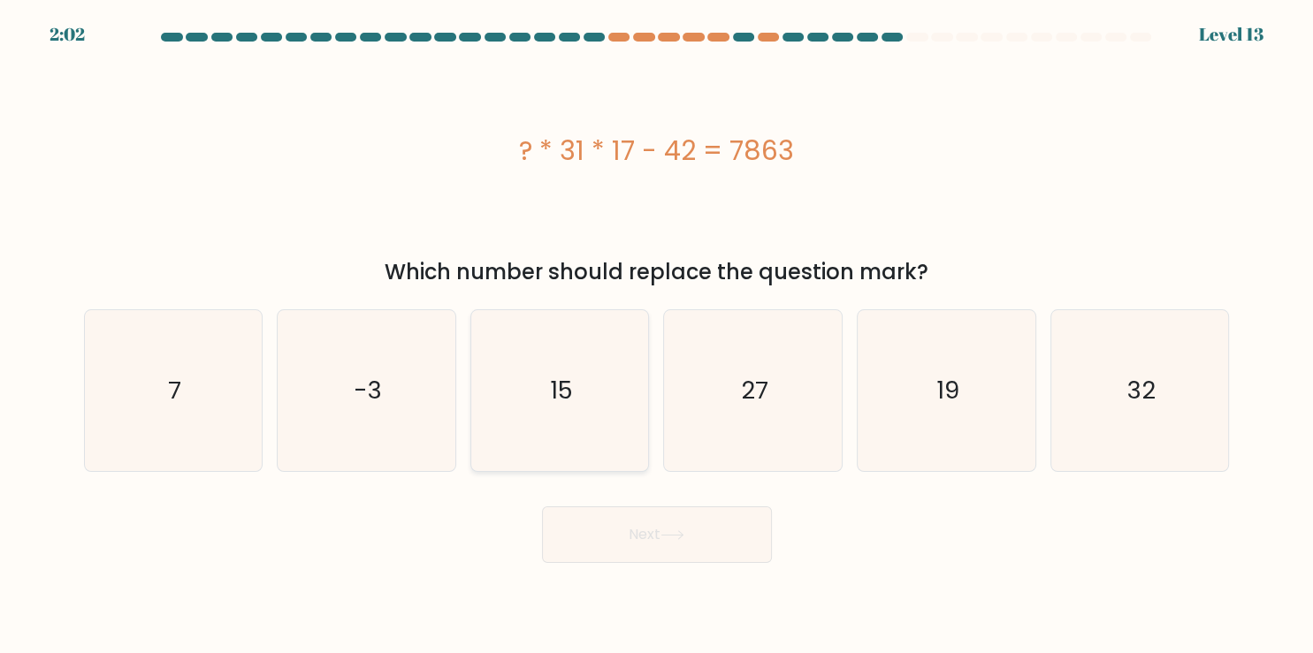
click at [569, 438] on icon "15" at bounding box center [559, 390] width 161 height 161
click at [657, 336] on input "c. 15" at bounding box center [657, 331] width 1 height 9
radio input "true"
click at [610, 542] on button "Next" at bounding box center [657, 535] width 230 height 57
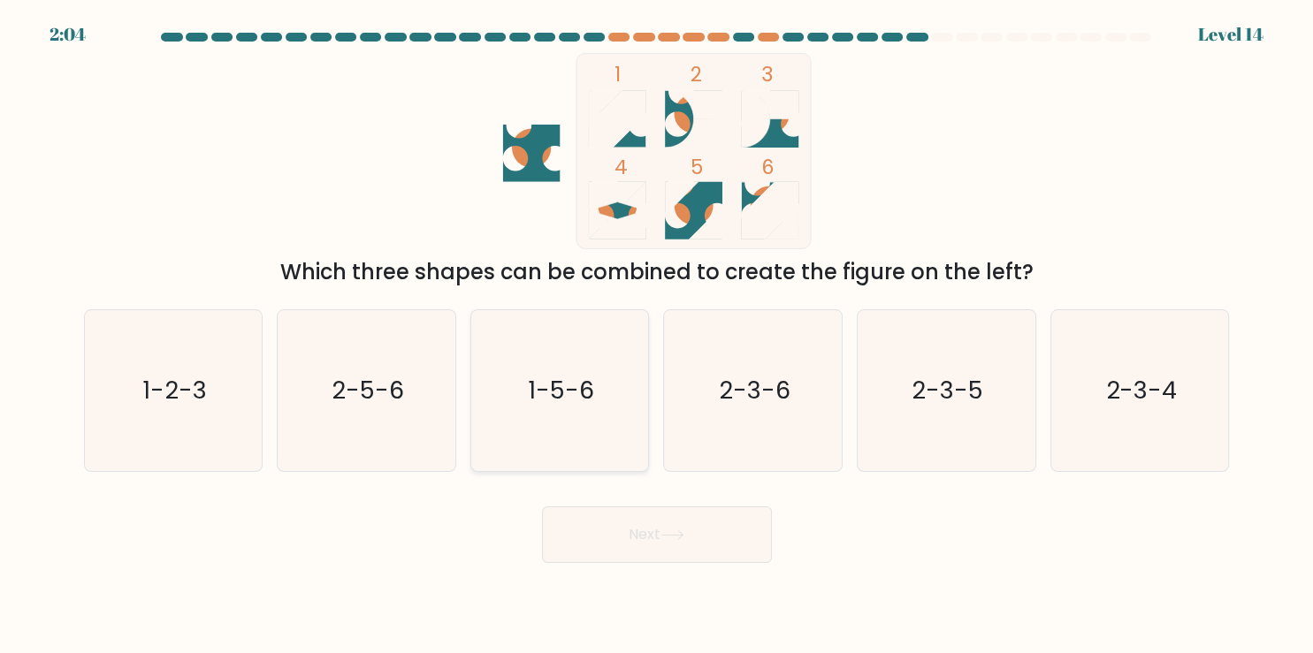
click at [581, 400] on text "1-5-6" at bounding box center [561, 390] width 66 height 34
click at [657, 336] on input "c. 1-5-6" at bounding box center [657, 331] width 1 height 9
radio input "true"
click at [628, 528] on button "Next" at bounding box center [657, 535] width 230 height 57
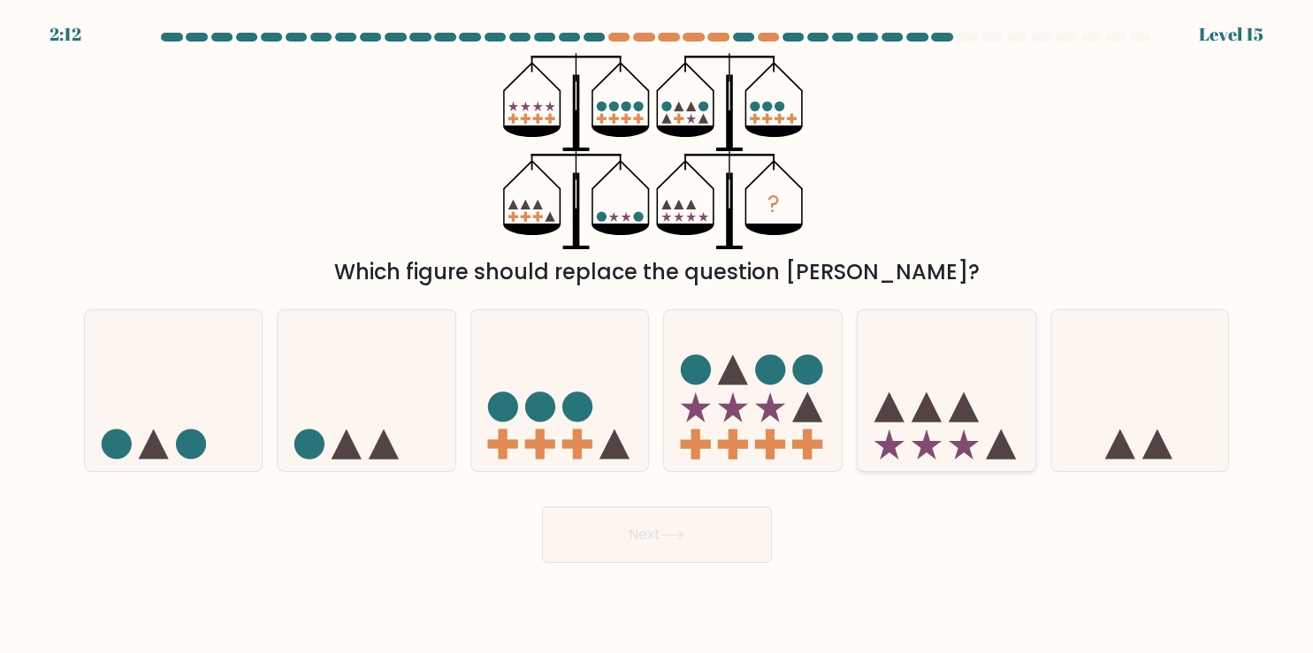
click at [953, 412] on icon at bounding box center [947, 390] width 178 height 147
click at [658, 336] on input "e." at bounding box center [657, 331] width 1 height 9
radio input "true"
click at [649, 547] on button "Next" at bounding box center [657, 535] width 230 height 57
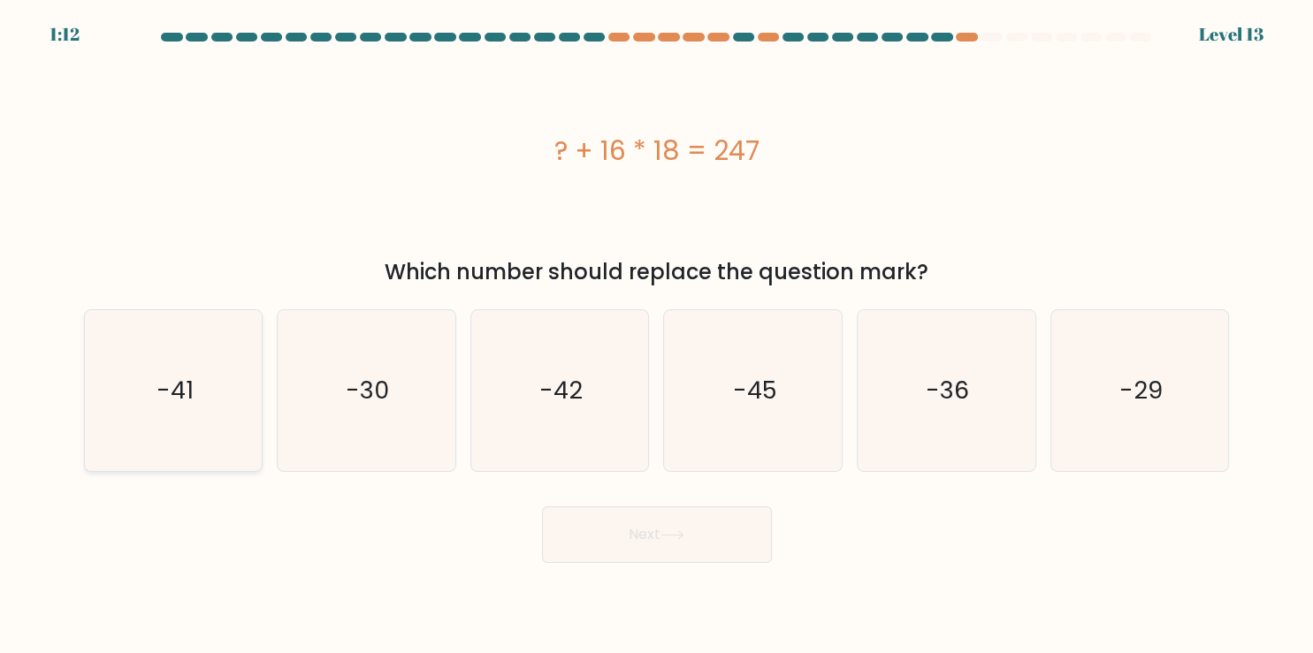
click at [119, 391] on icon "-41" at bounding box center [173, 390] width 161 height 161
click at [657, 336] on input "a. -41" at bounding box center [657, 331] width 1 height 9
radio input "true"
click at [643, 537] on button "Next" at bounding box center [657, 535] width 230 height 57
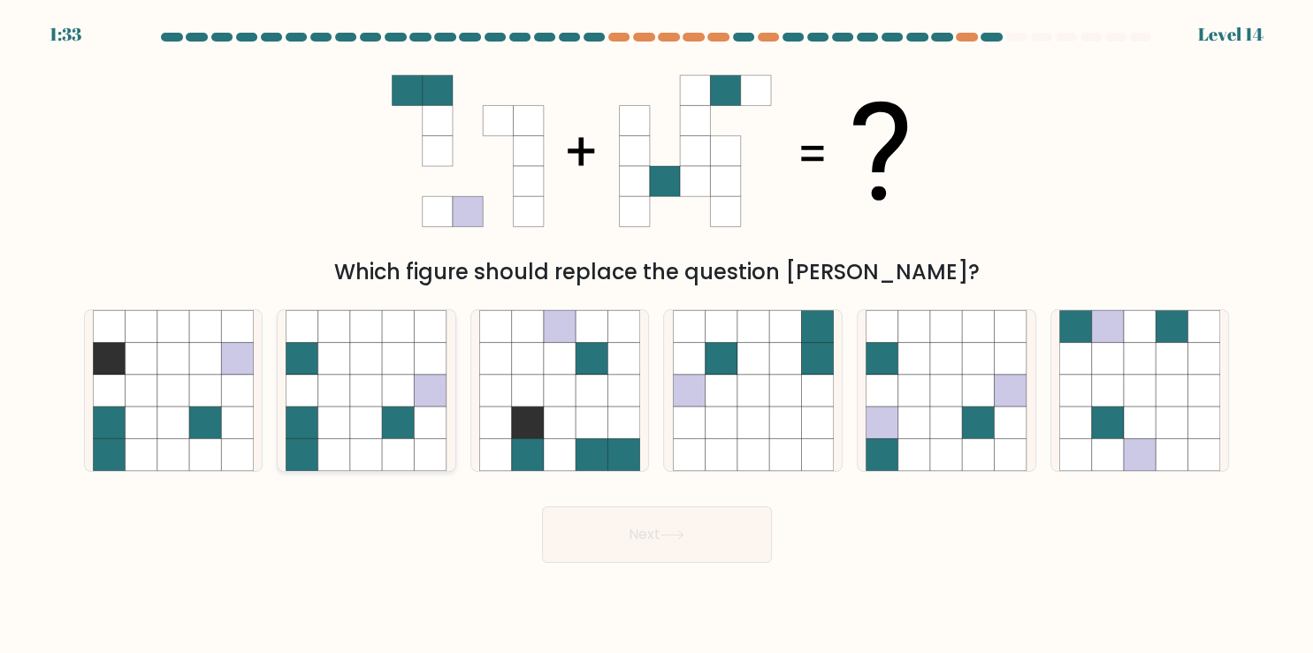
click at [400, 383] on icon at bounding box center [399, 391] width 32 height 32
click at [657, 336] on input "b." at bounding box center [657, 331] width 1 height 9
radio input "true"
click at [596, 530] on button "Next" at bounding box center [657, 535] width 230 height 57
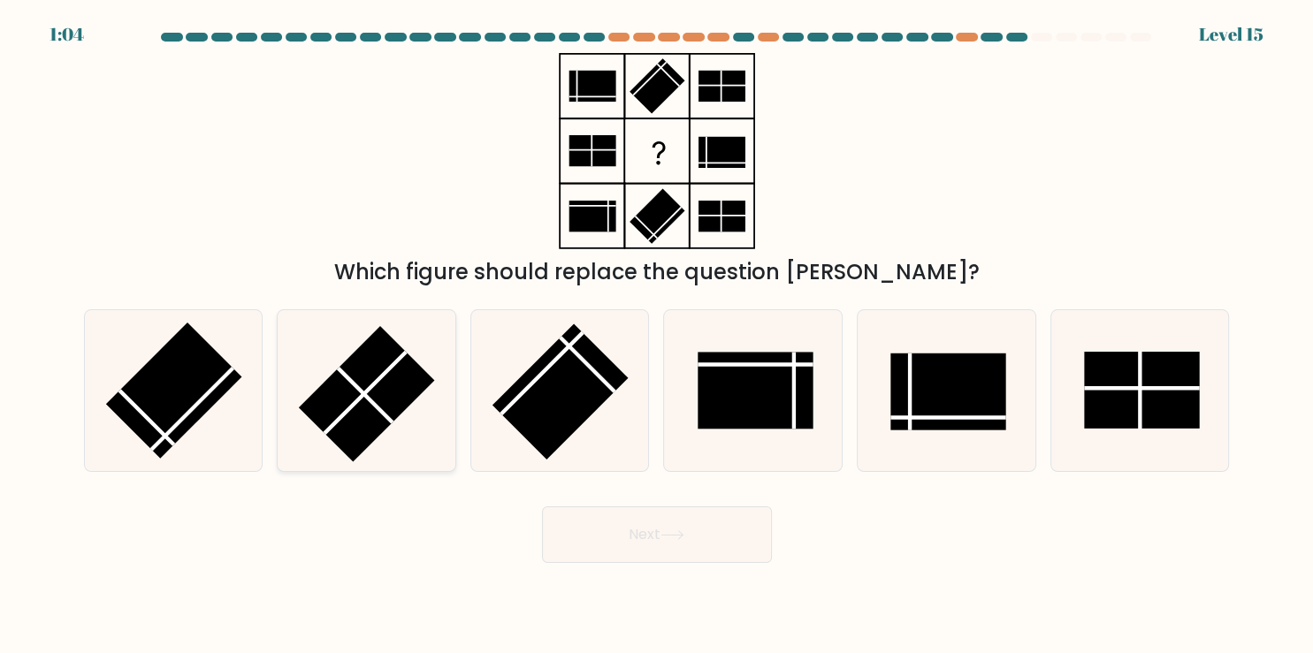
click at [398, 373] on rect at bounding box center [367, 394] width 136 height 136
click at [657, 336] on input "b." at bounding box center [657, 331] width 1 height 9
radio input "true"
click at [596, 529] on button "Next" at bounding box center [657, 535] width 230 height 57
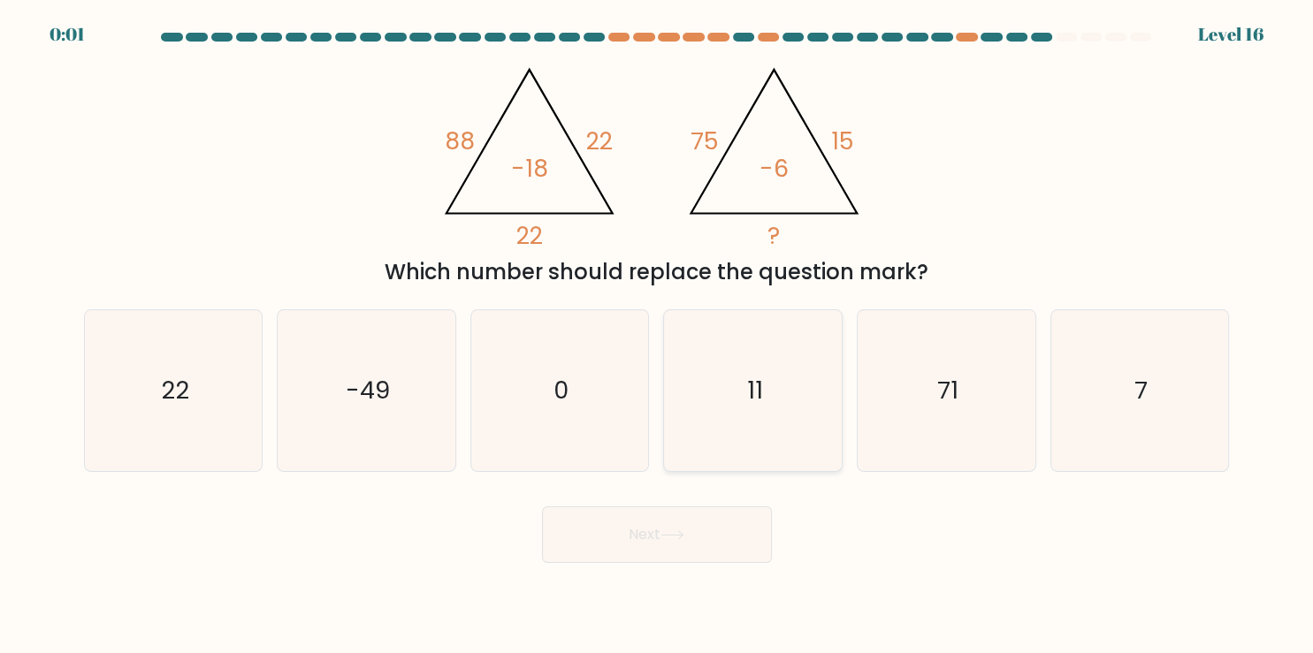
click at [707, 441] on icon "11" at bounding box center [753, 390] width 161 height 161
click at [658, 336] on input "d. 11" at bounding box center [657, 331] width 1 height 9
radio input "true"
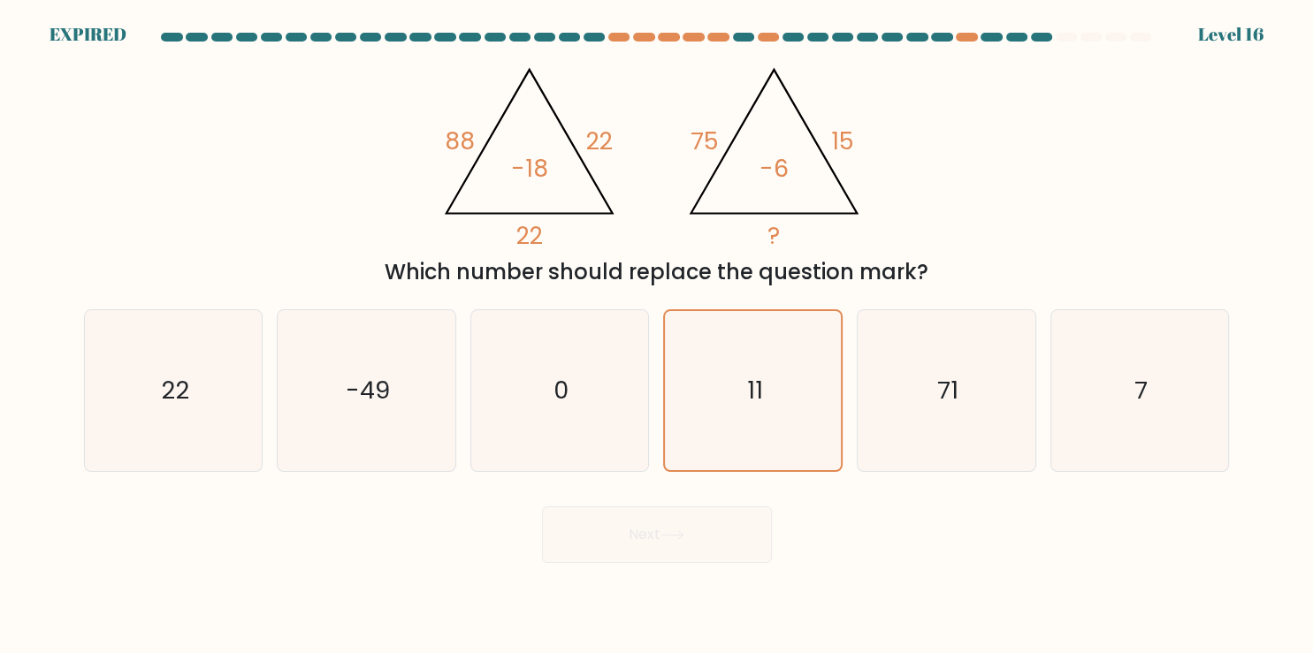
click at [658, 539] on div "Next" at bounding box center [656, 528] width 1167 height 70
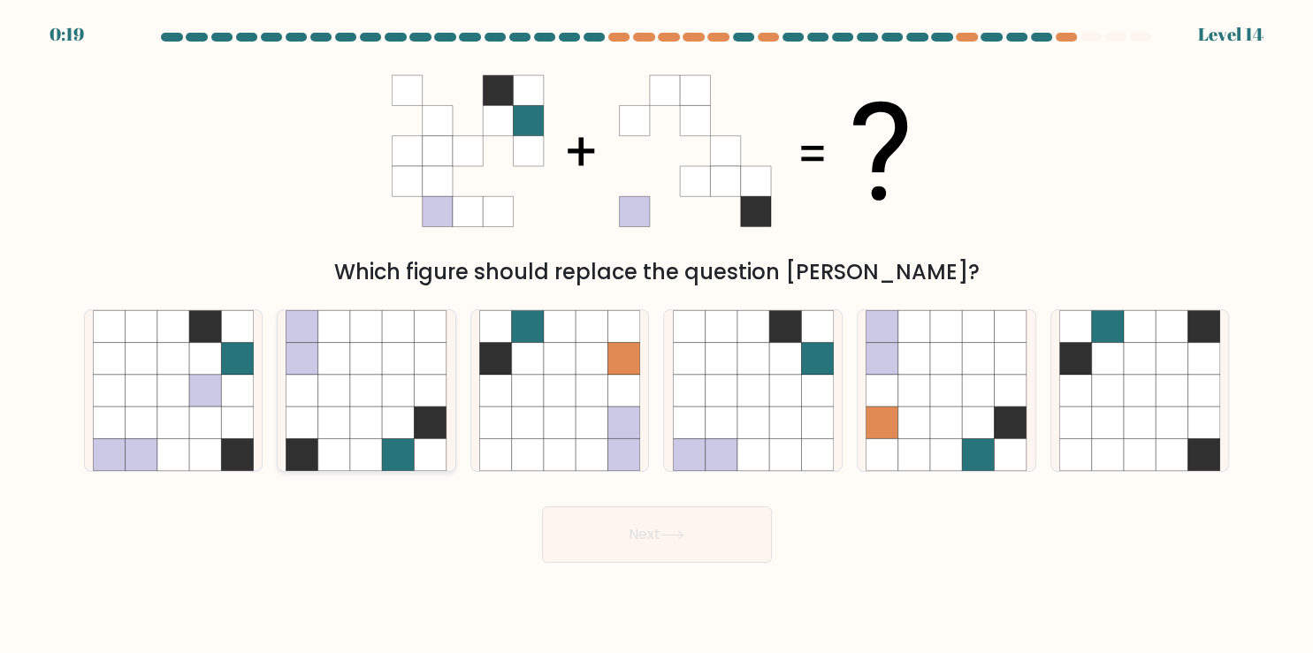
click at [395, 422] on icon at bounding box center [399, 423] width 32 height 32
click at [657, 336] on input "b." at bounding box center [657, 331] width 1 height 9
radio input "true"
click at [633, 532] on button "Next" at bounding box center [657, 535] width 230 height 57
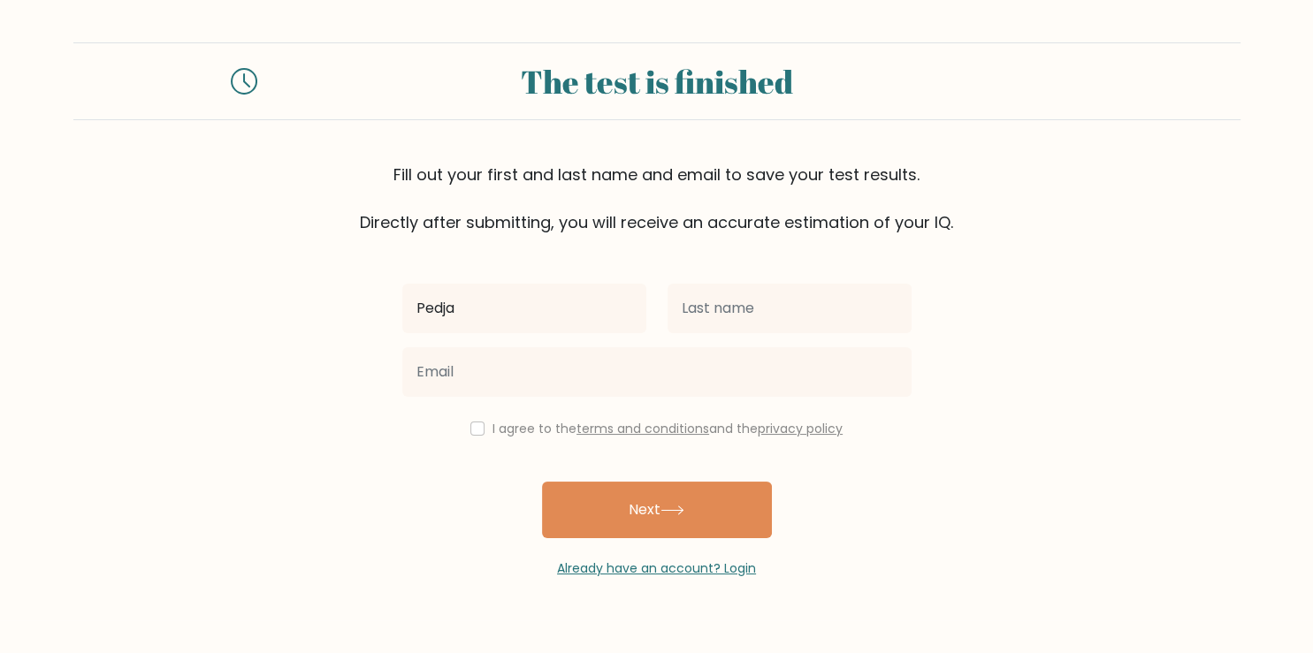
type input "Pedja"
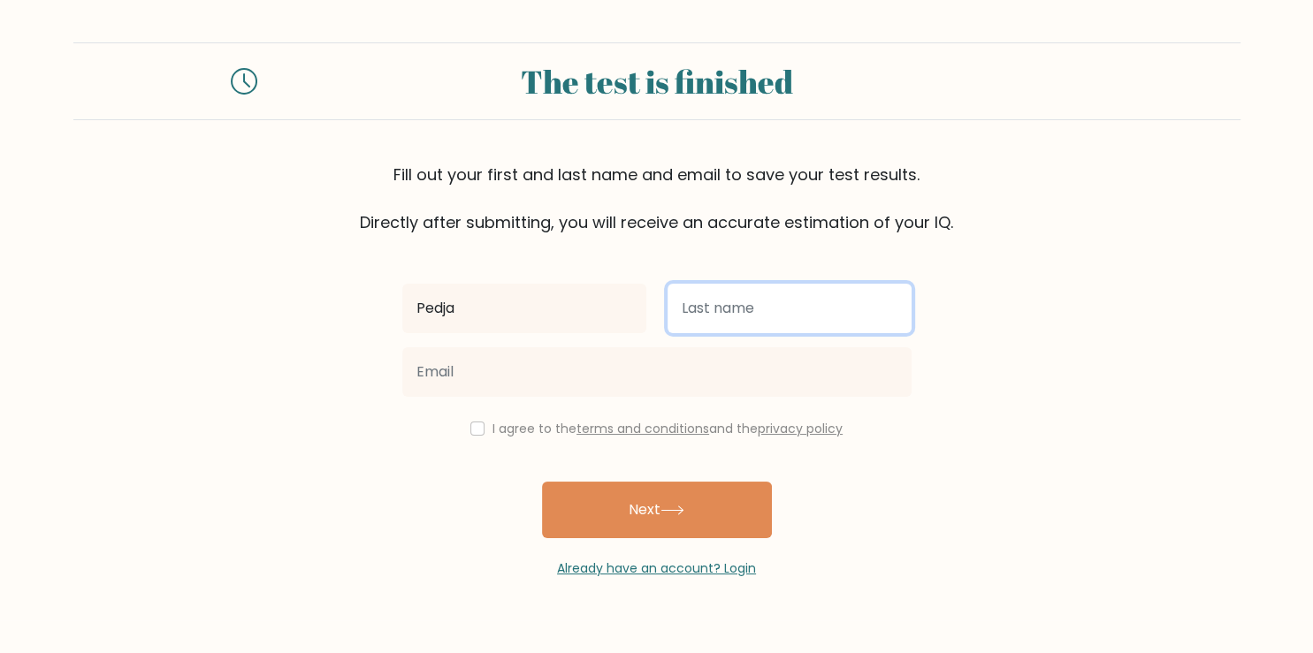
click at [781, 316] on input "text" at bounding box center [789, 309] width 244 height 50
type input "B"
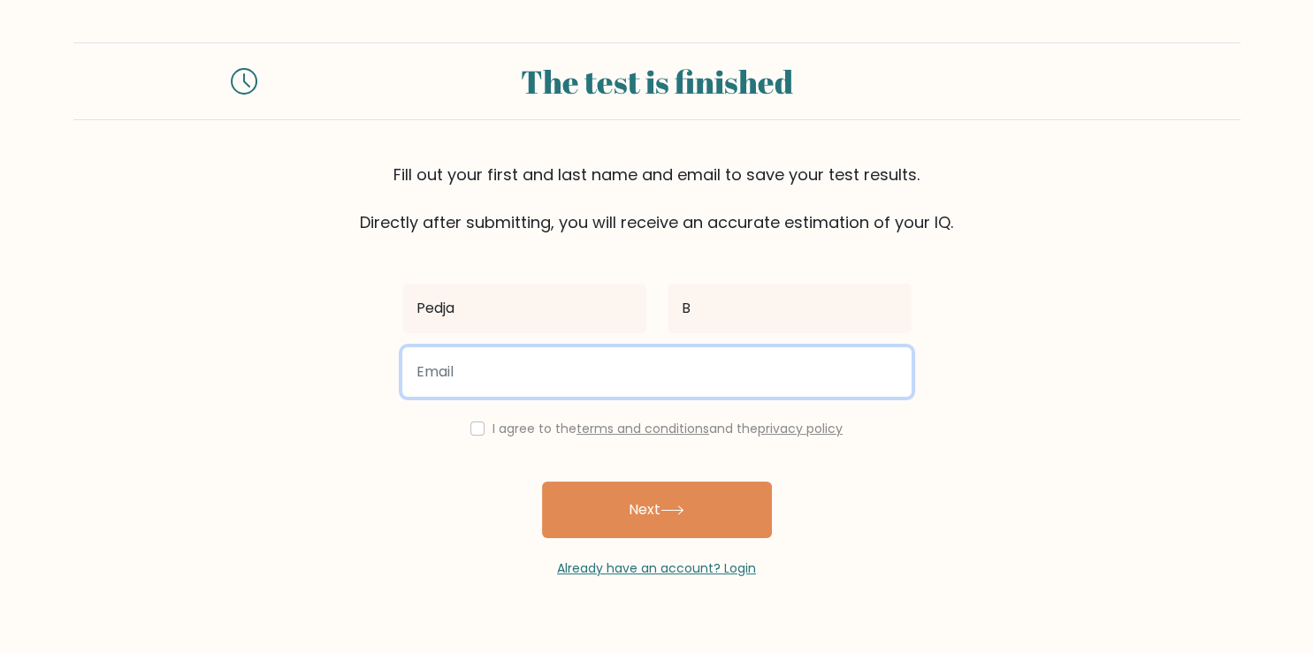
click at [546, 385] on input "email" at bounding box center [656, 372] width 509 height 50
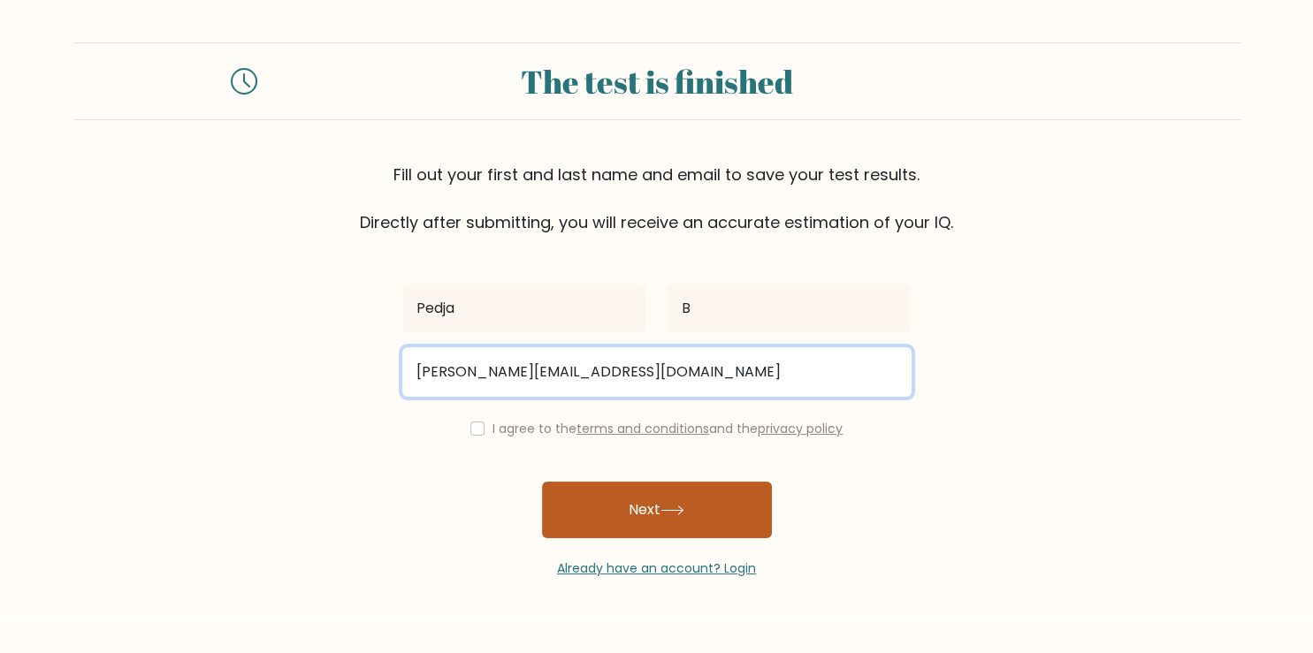
type input "[PERSON_NAME][EMAIL_ADDRESS][DOMAIN_NAME]"
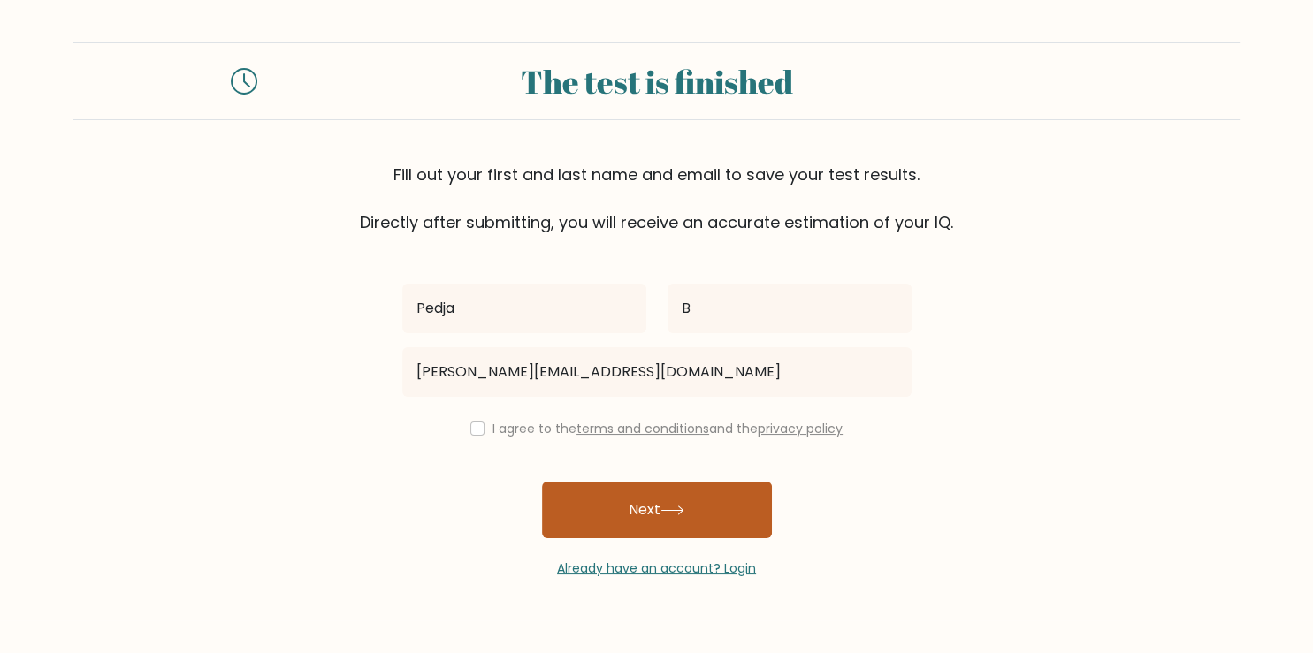
click at [635, 515] on button "Next" at bounding box center [657, 510] width 230 height 57
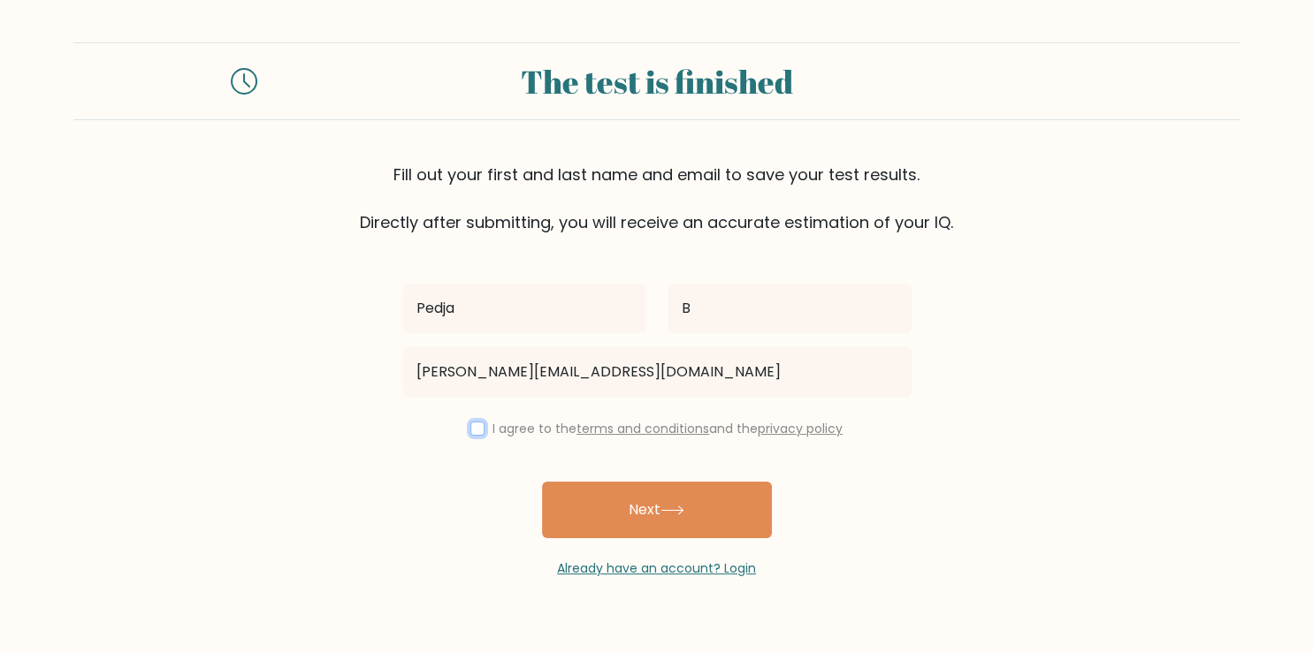
click at [476, 429] on input "checkbox" at bounding box center [477, 429] width 14 height 14
checkbox input "true"
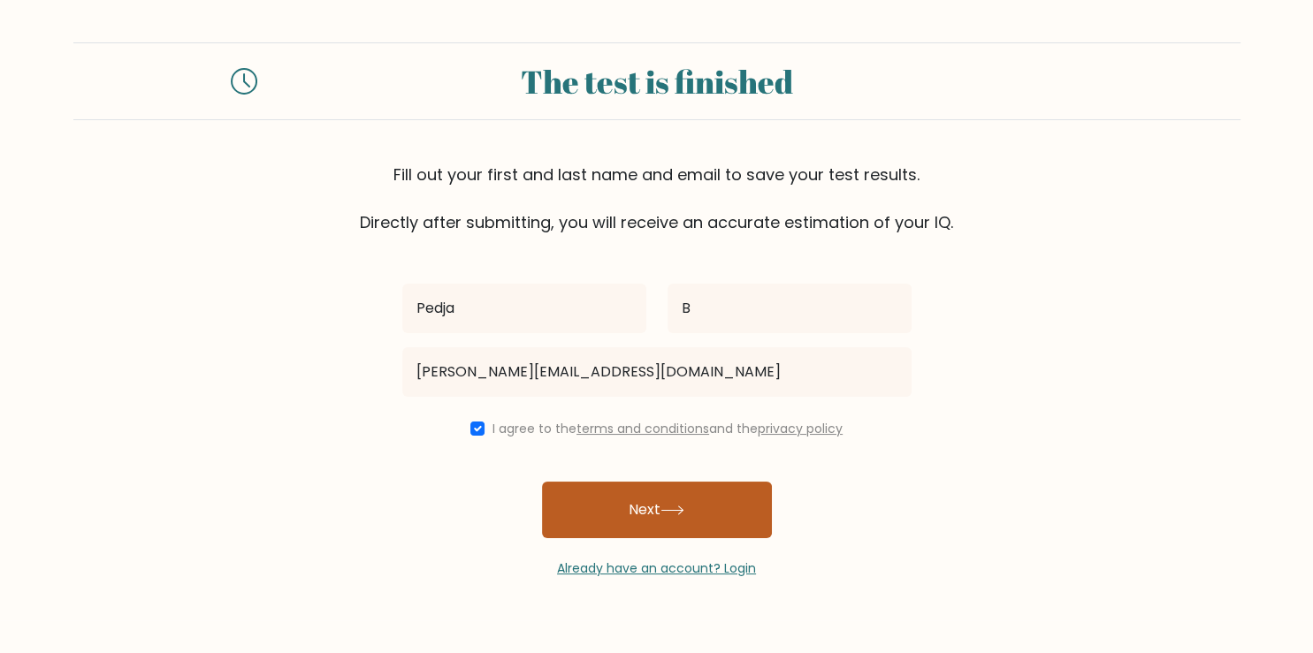
click at [595, 504] on button "Next" at bounding box center [657, 510] width 230 height 57
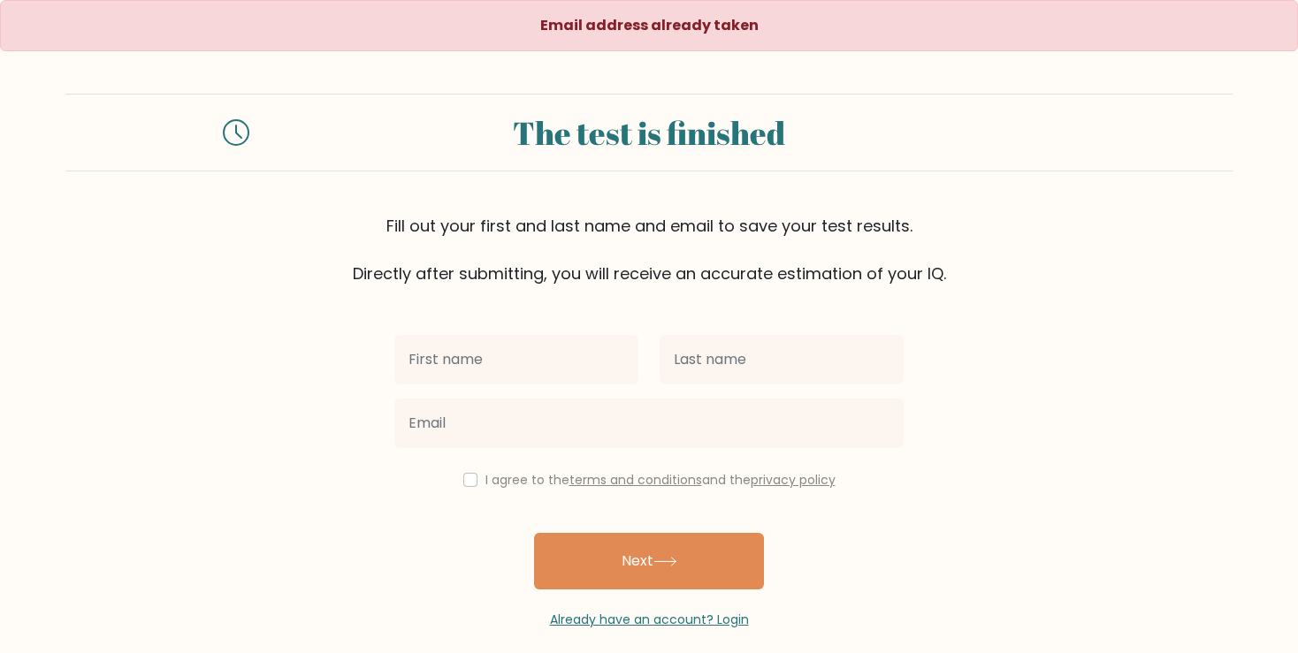
scroll to position [18, 0]
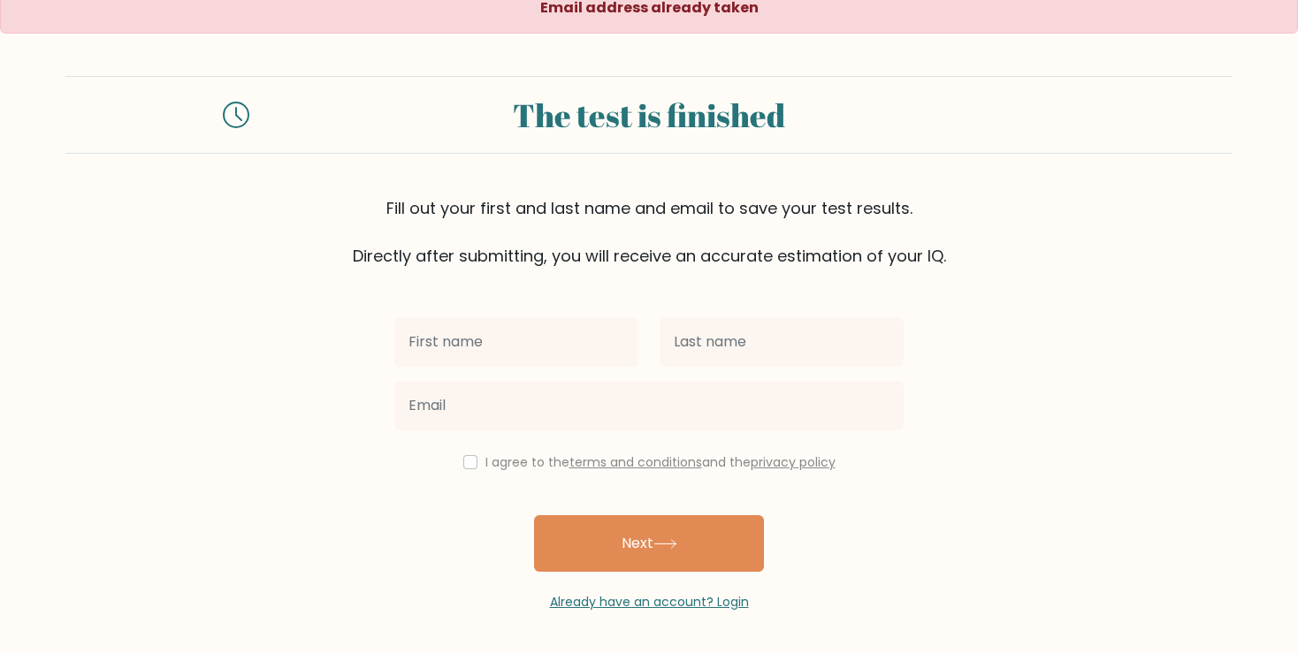
click at [539, 348] on input "text" at bounding box center [516, 342] width 244 height 50
type input "Pedja"
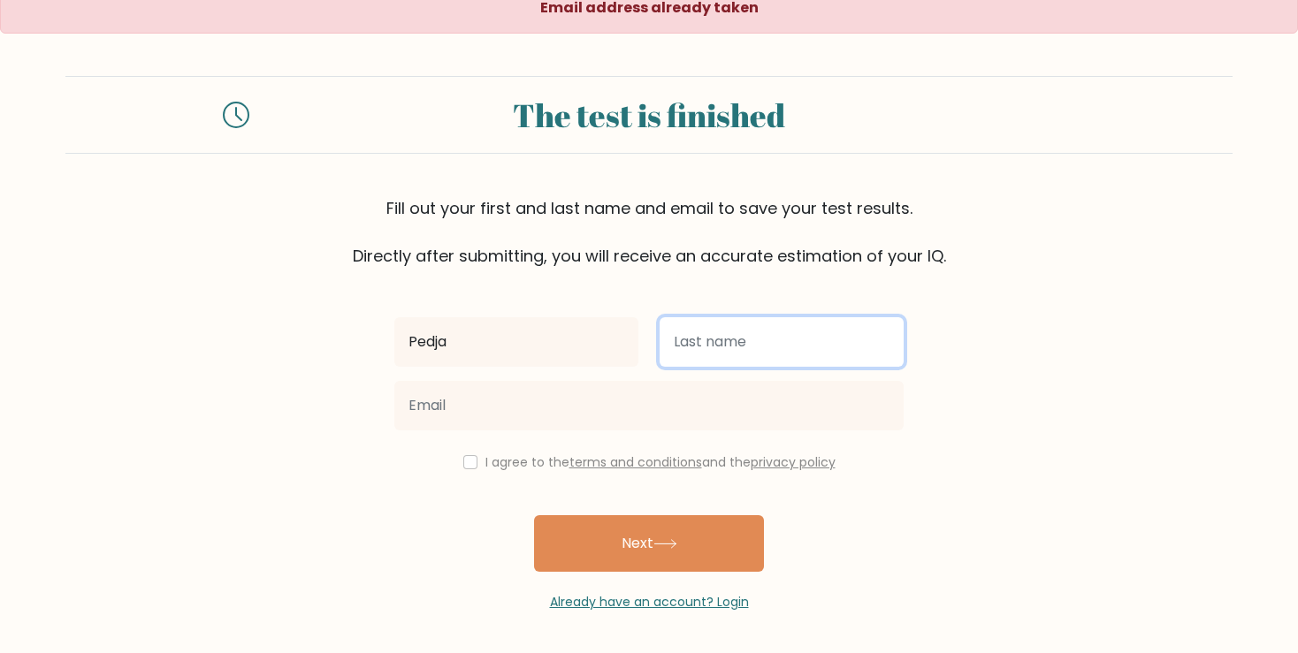
click at [669, 343] on input "text" at bounding box center [782, 342] width 244 height 50
type input "B"
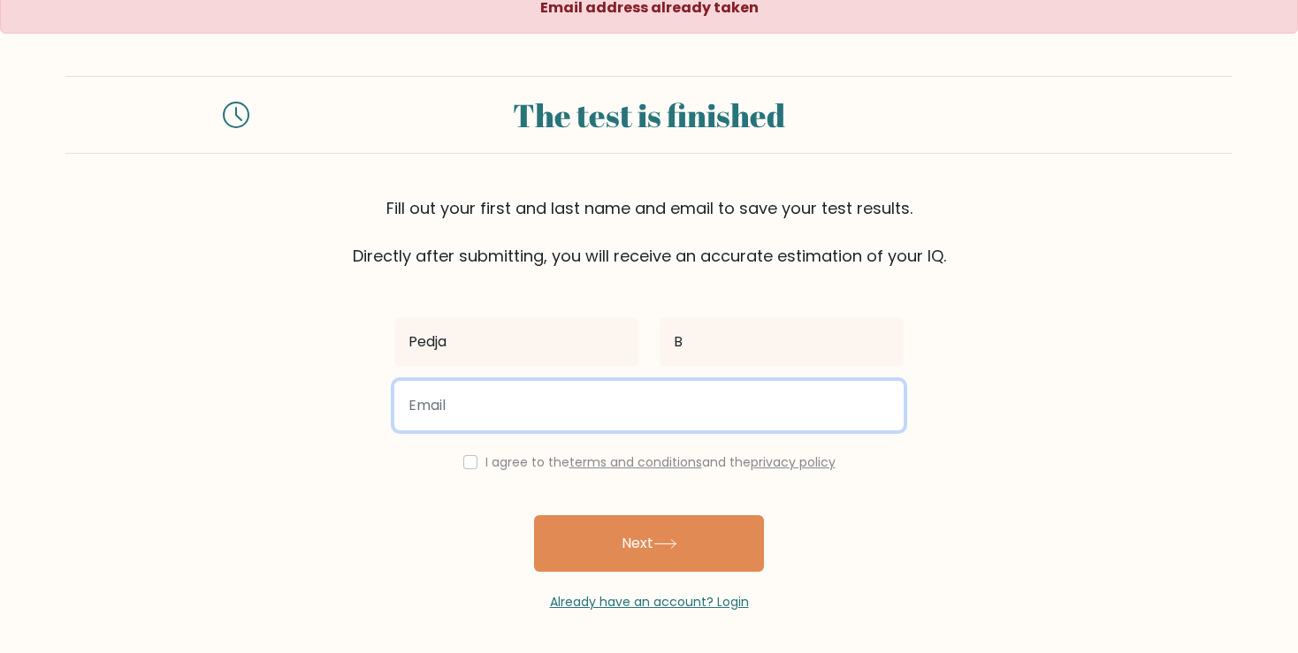
click at [490, 395] on input "email" at bounding box center [648, 406] width 509 height 50
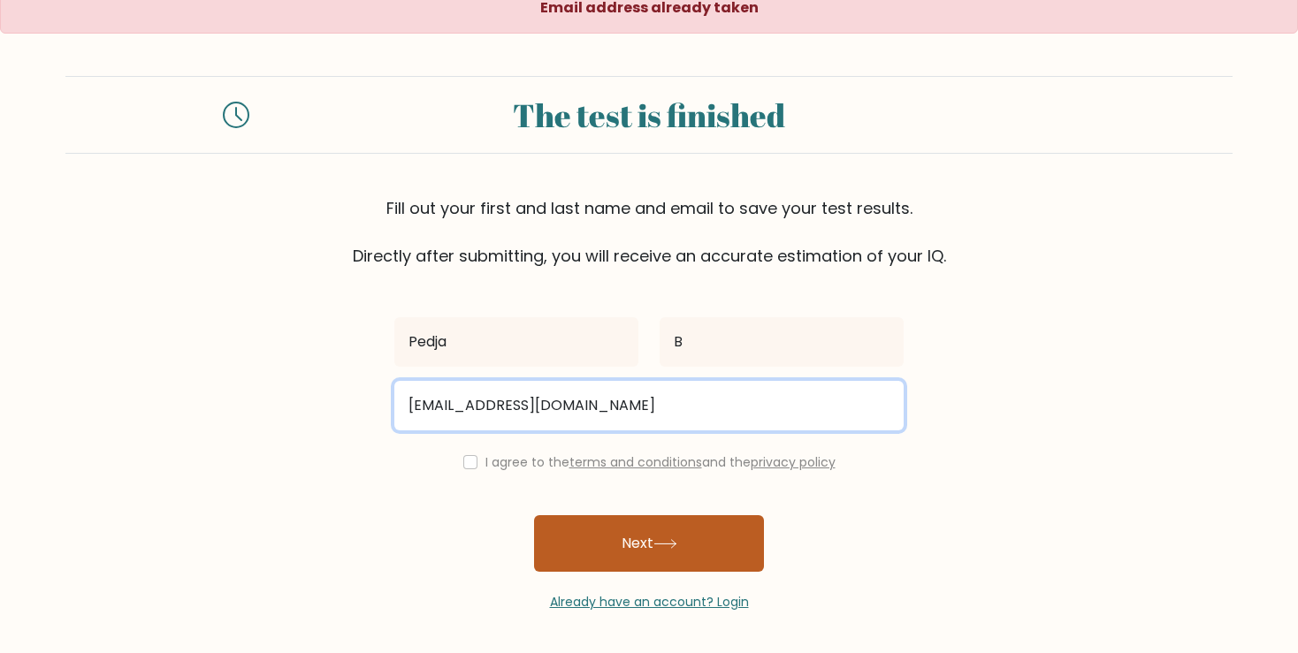
type input "arriva.predrag.basta@gmail.com"
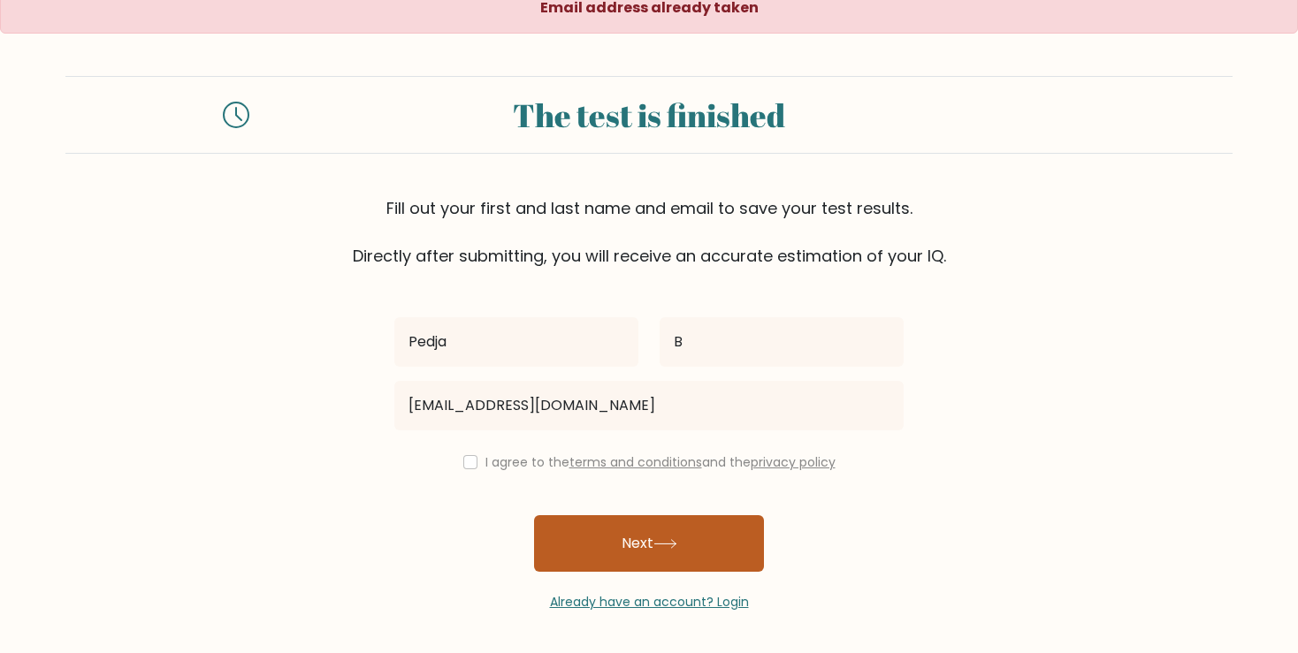
click at [682, 552] on button "Next" at bounding box center [649, 543] width 230 height 57
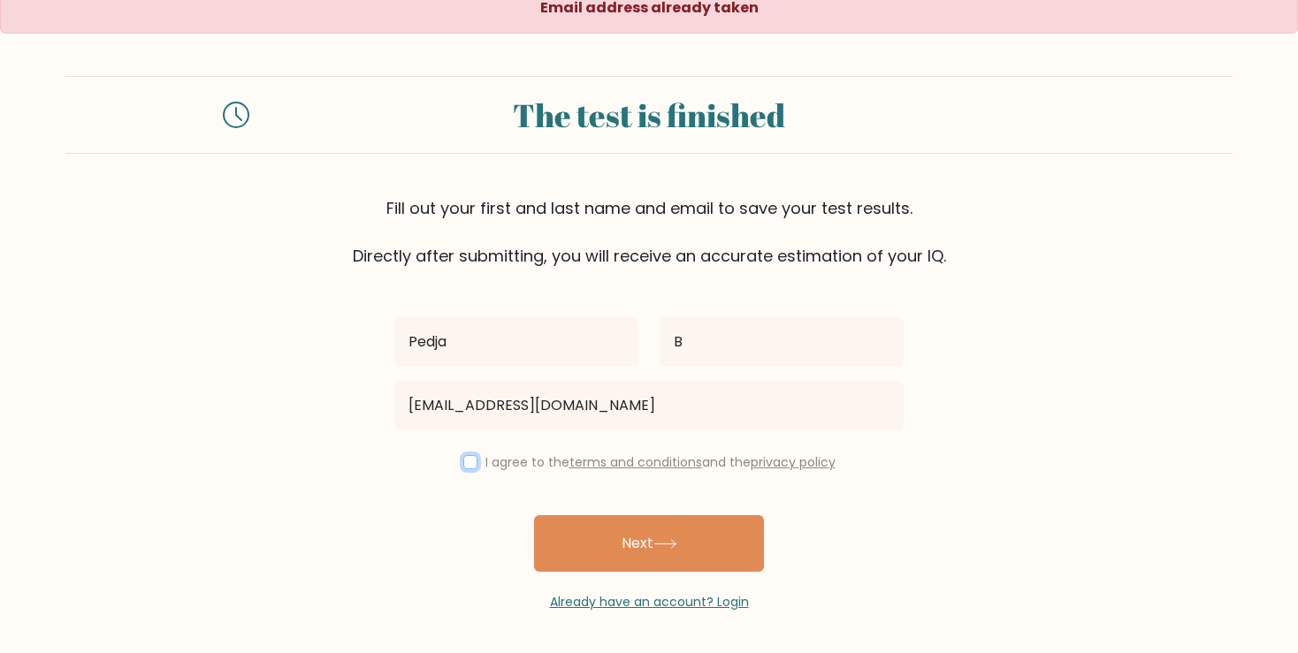
click at [469, 462] on input "checkbox" at bounding box center [470, 462] width 14 height 14
checkbox input "true"
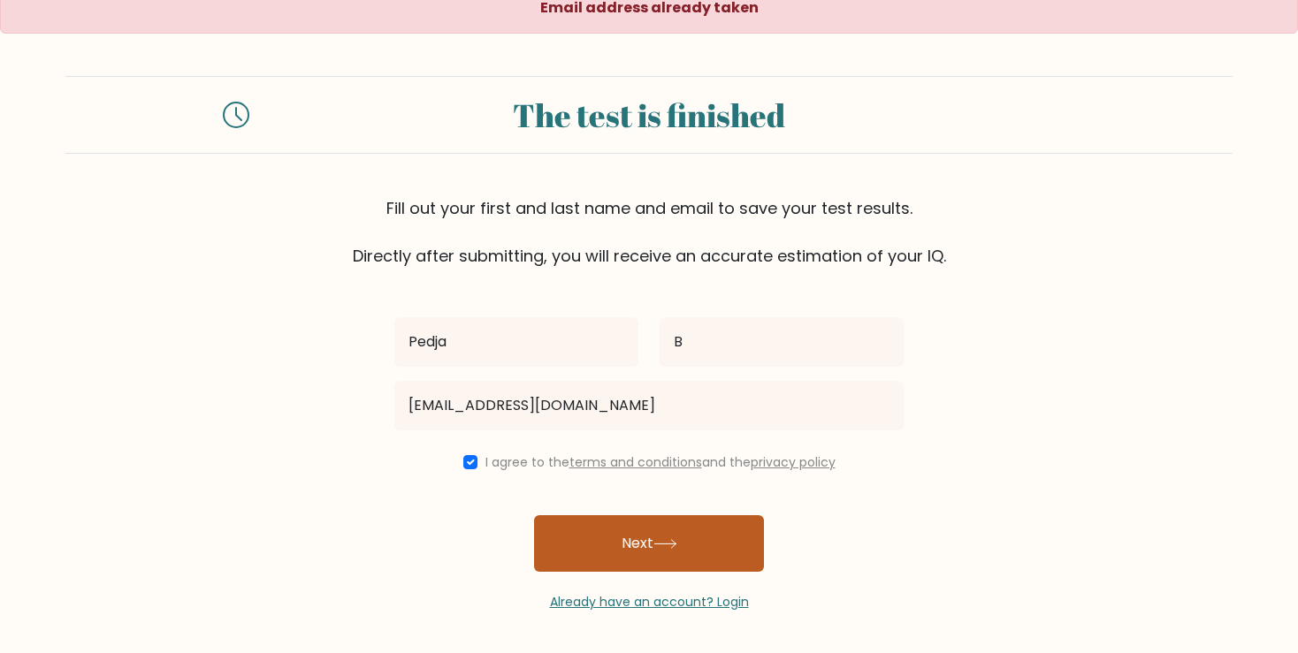
click at [601, 541] on button "Next" at bounding box center [649, 543] width 230 height 57
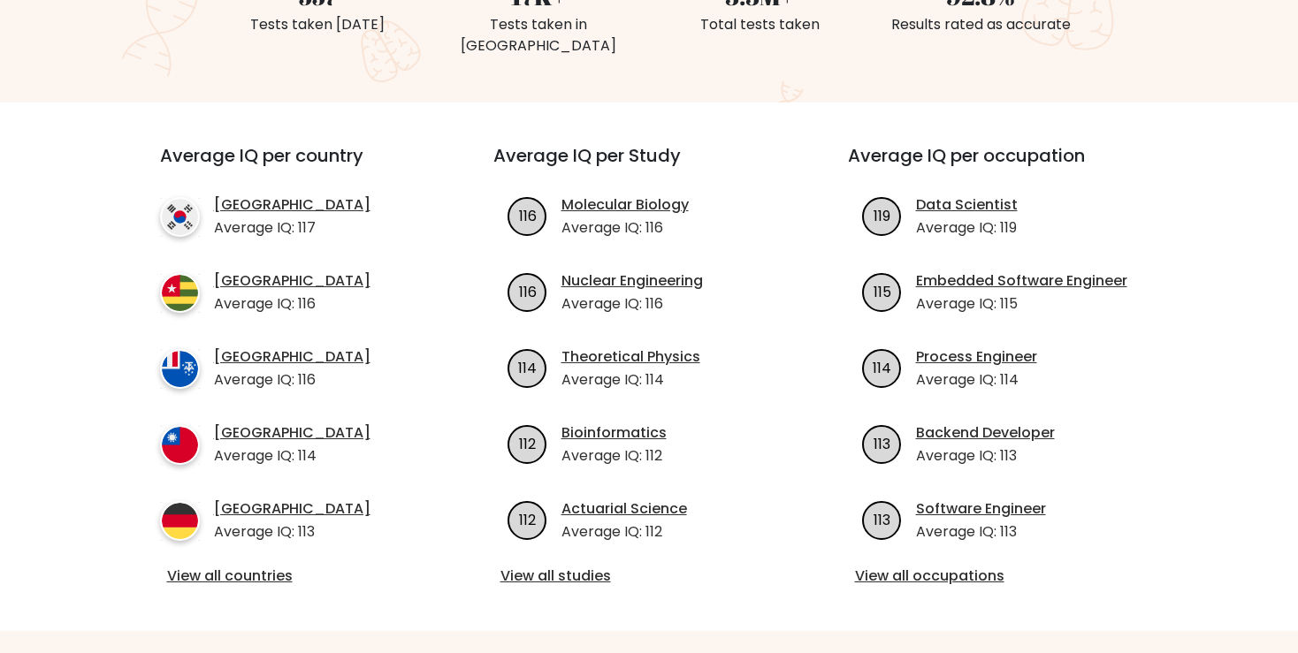
scroll to position [549, 0]
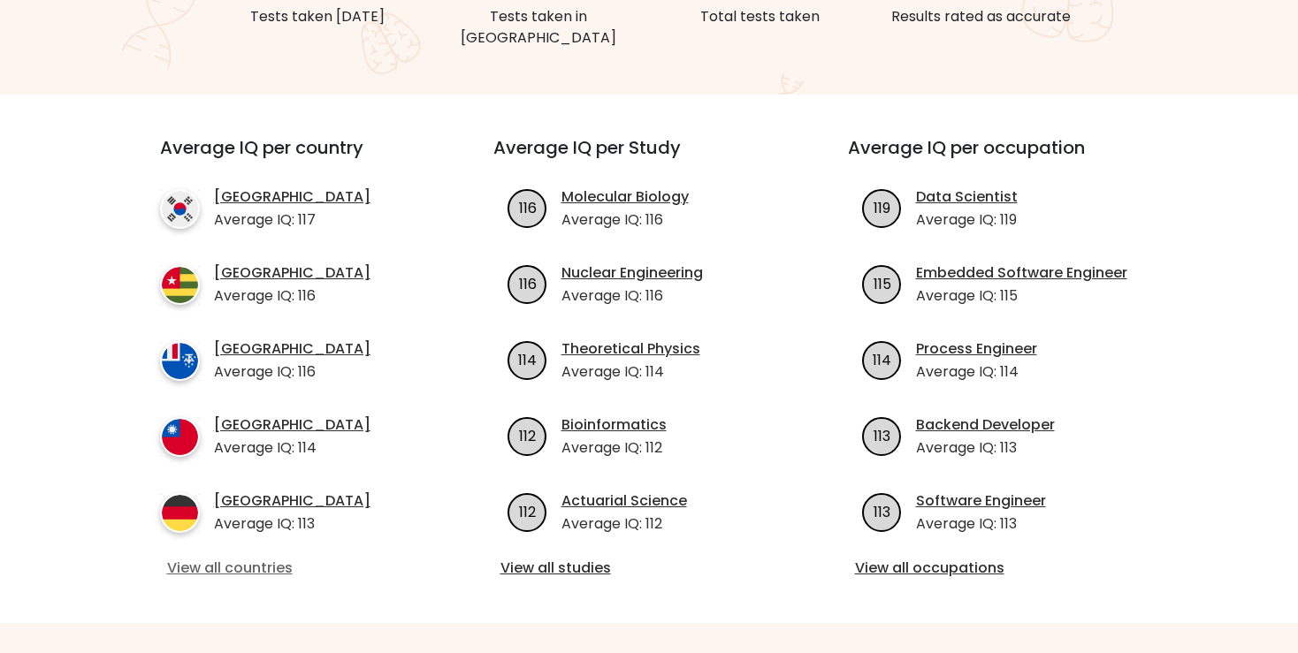
click at [240, 558] on link "View all countries" at bounding box center [294, 568] width 255 height 21
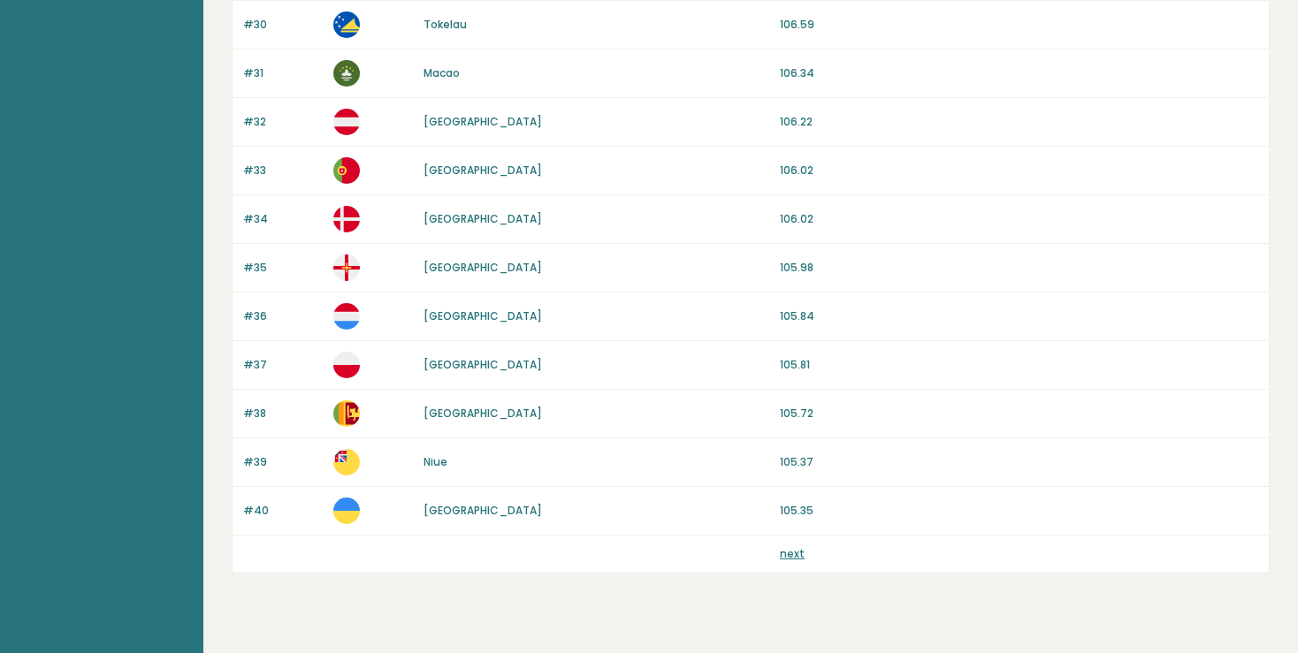
scroll to position [1635, 0]
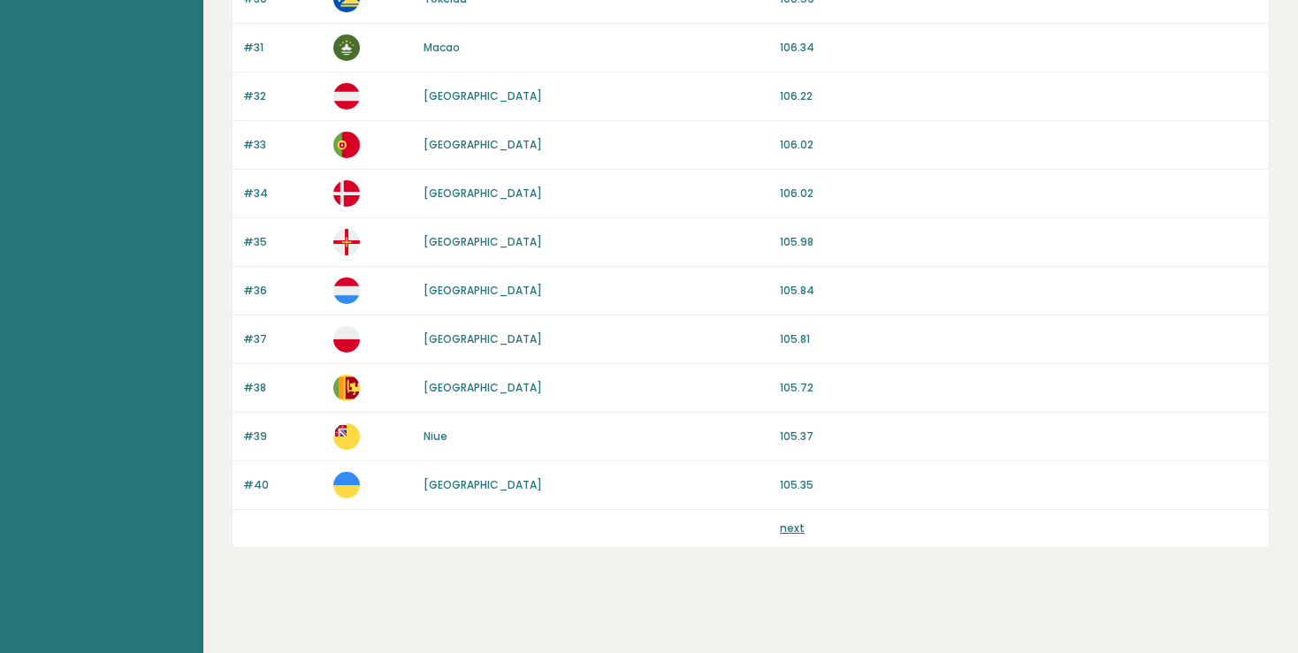
click at [800, 522] on link "next" at bounding box center [792, 528] width 25 height 15
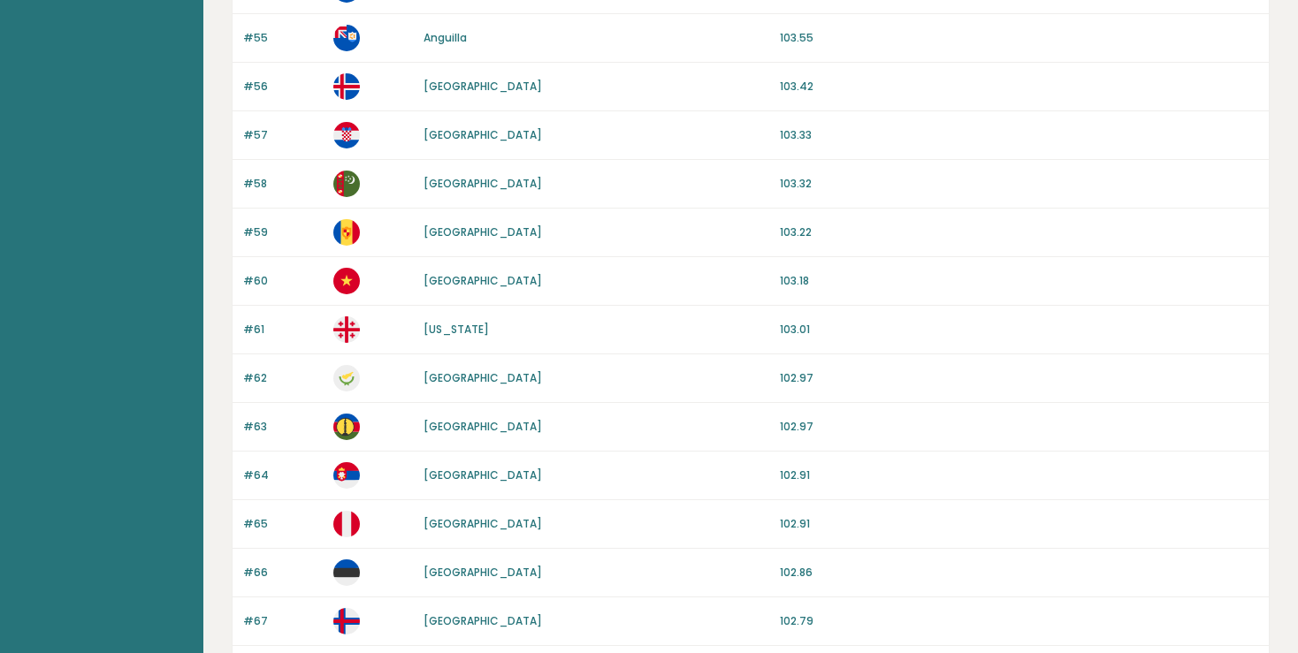
scroll to position [852, 0]
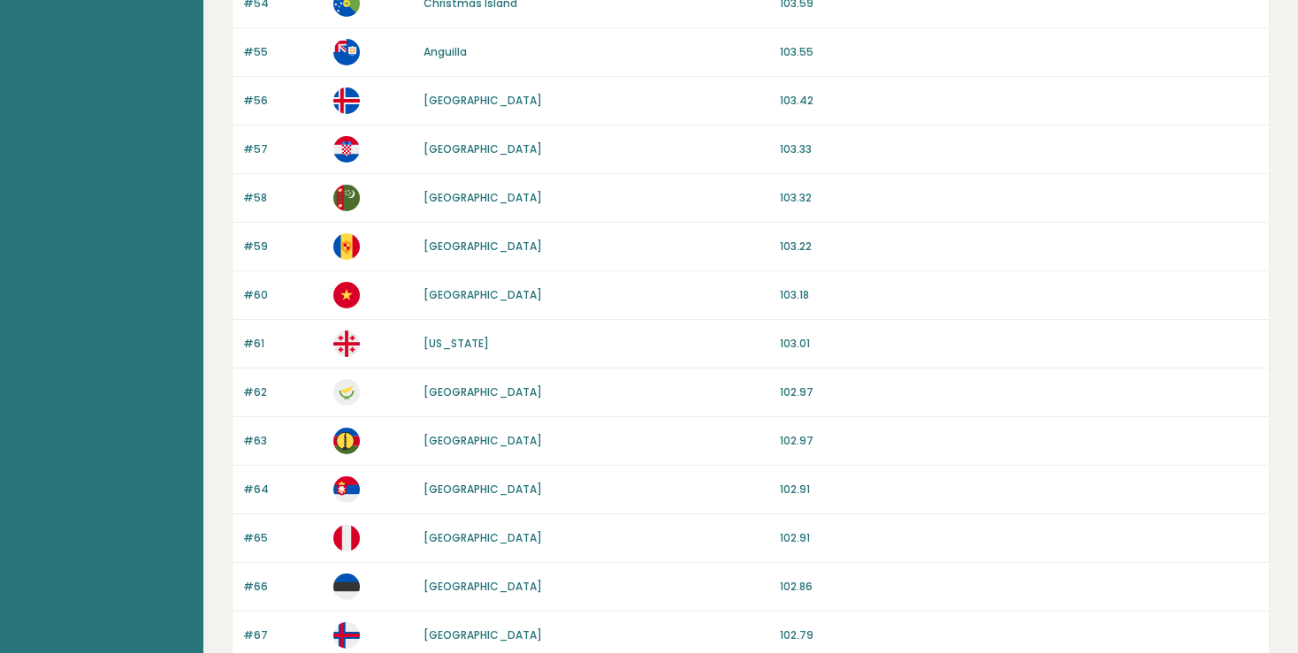
click at [431, 482] on link "[GEOGRAPHIC_DATA]" at bounding box center [482, 489] width 118 height 15
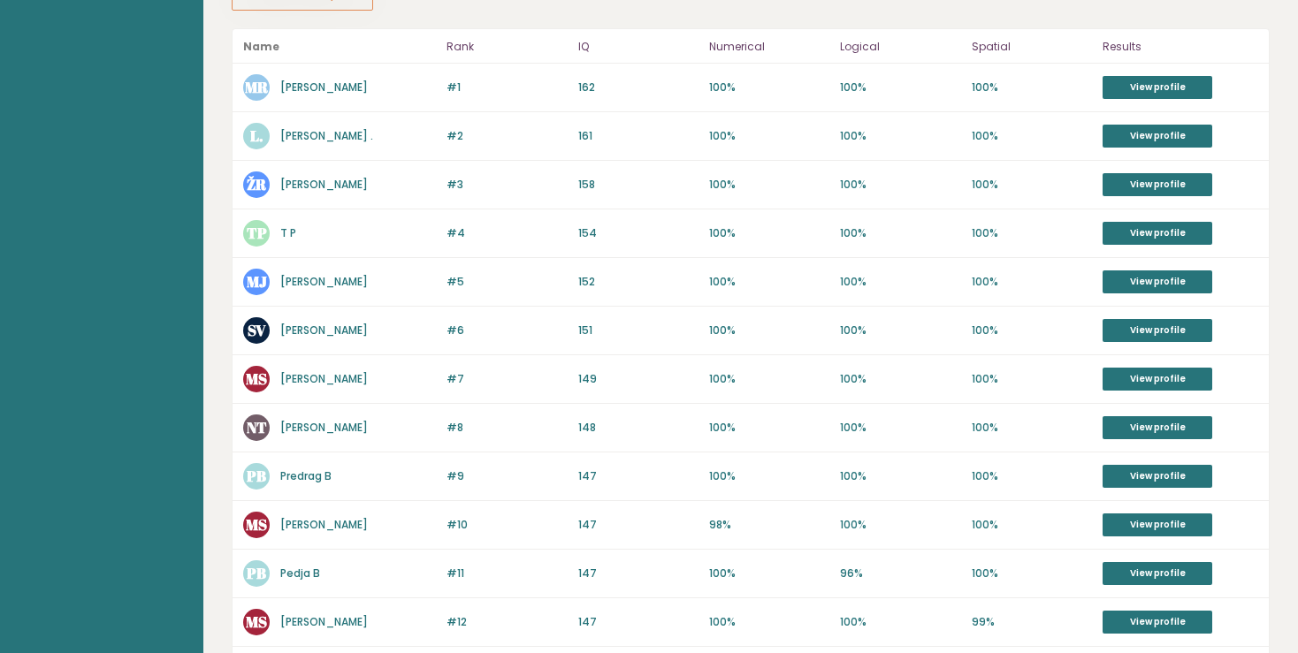
scroll to position [354, 0]
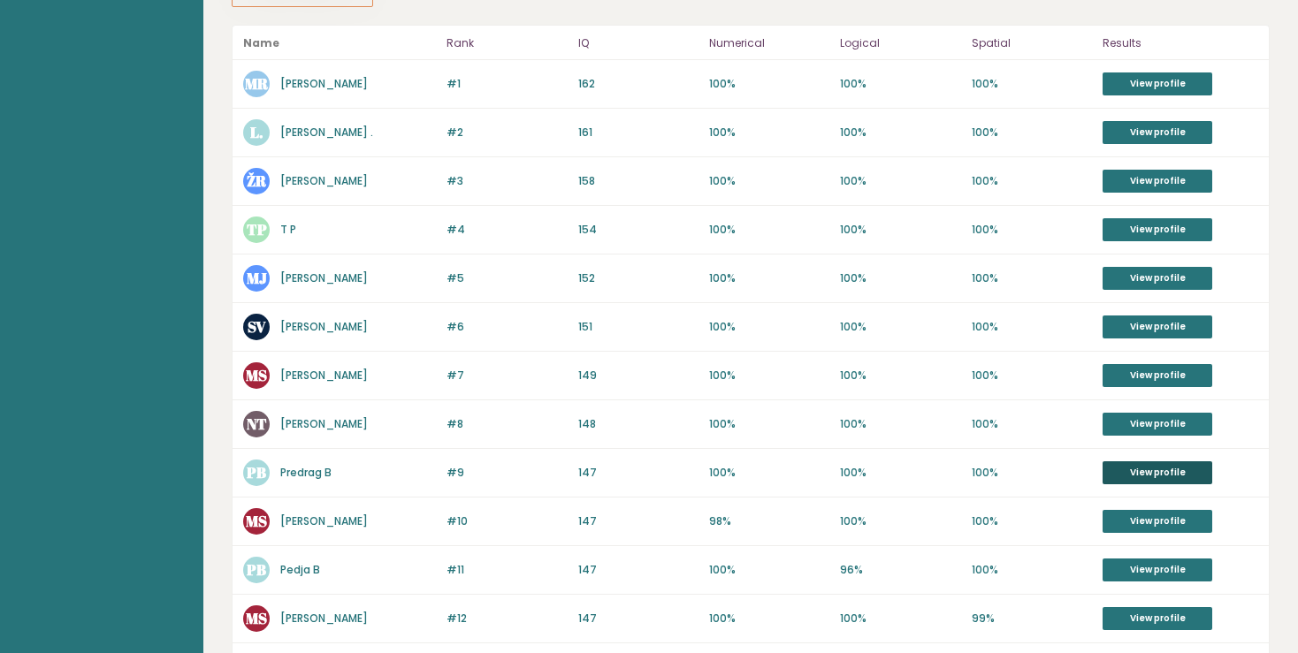
click at [1158, 474] on link "View profile" at bounding box center [1157, 472] width 110 height 23
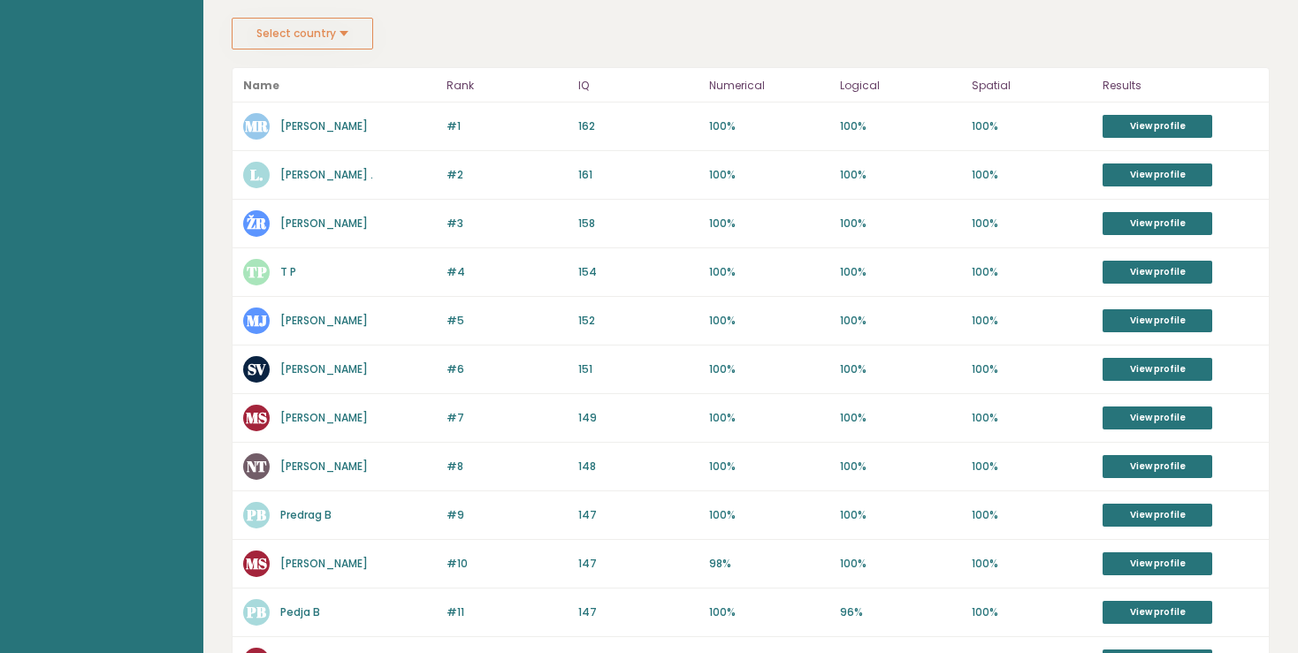
scroll to position [307, 0]
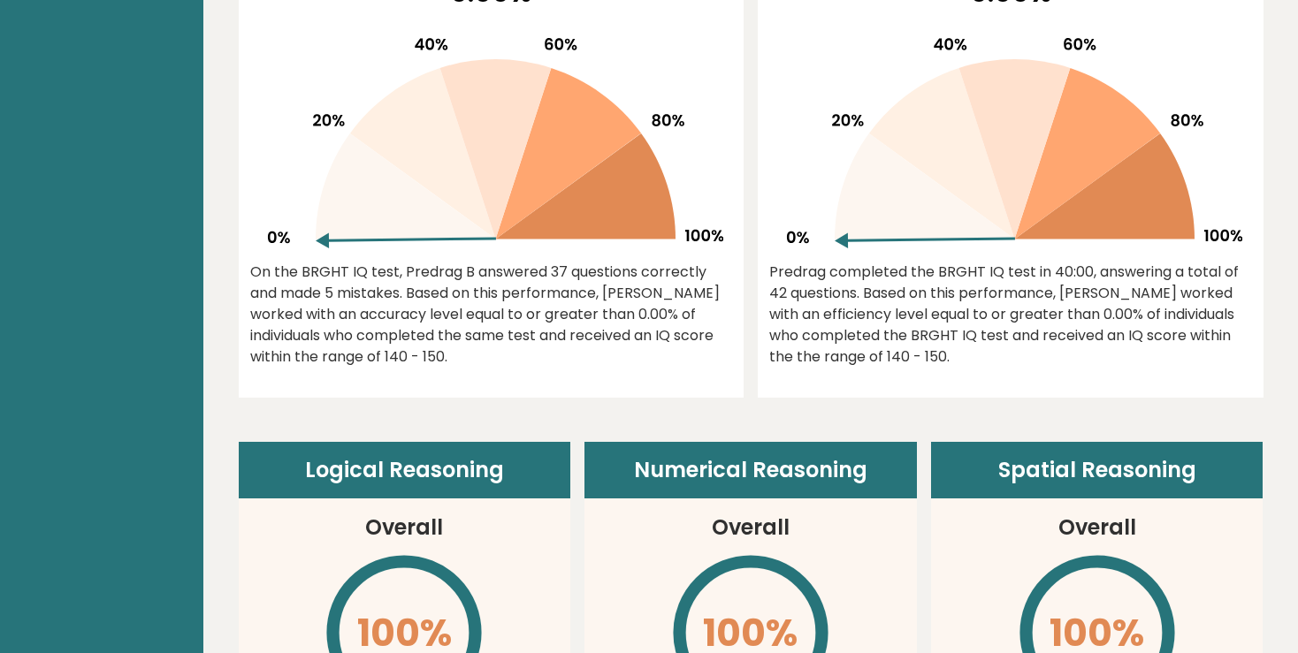
scroll to position [530, 0]
